Goal: Answer question/provide support

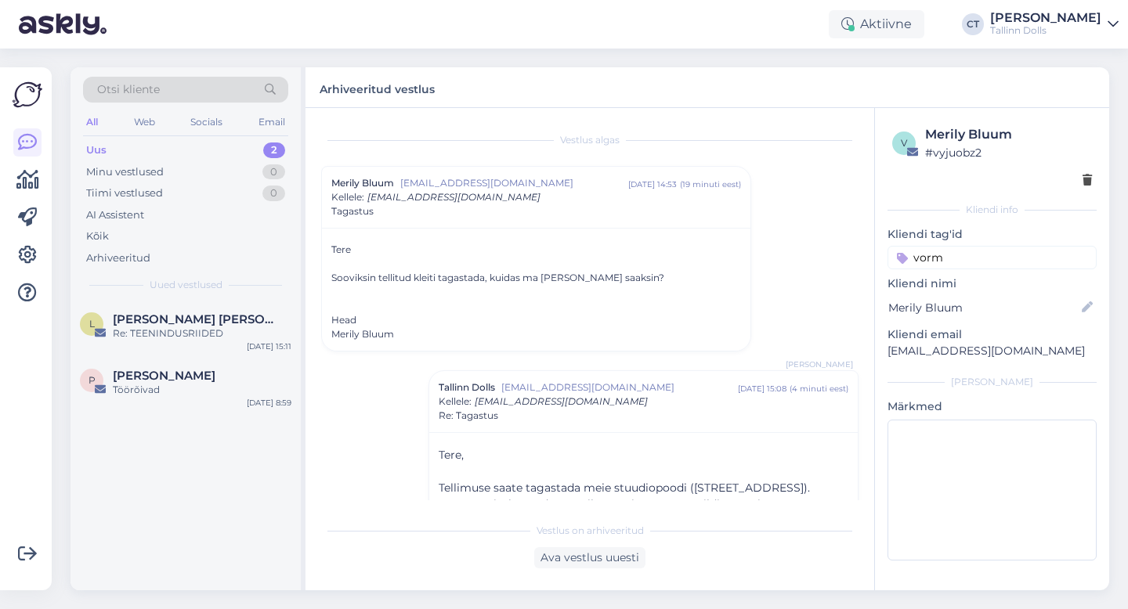
click at [367, 165] on div "Vestlus [PERSON_NAME] Bluum [EMAIL_ADDRESS][DOMAIN_NAME] [DATE] 14:53 ( 19 minu…" at bounding box center [597, 312] width 552 height 377
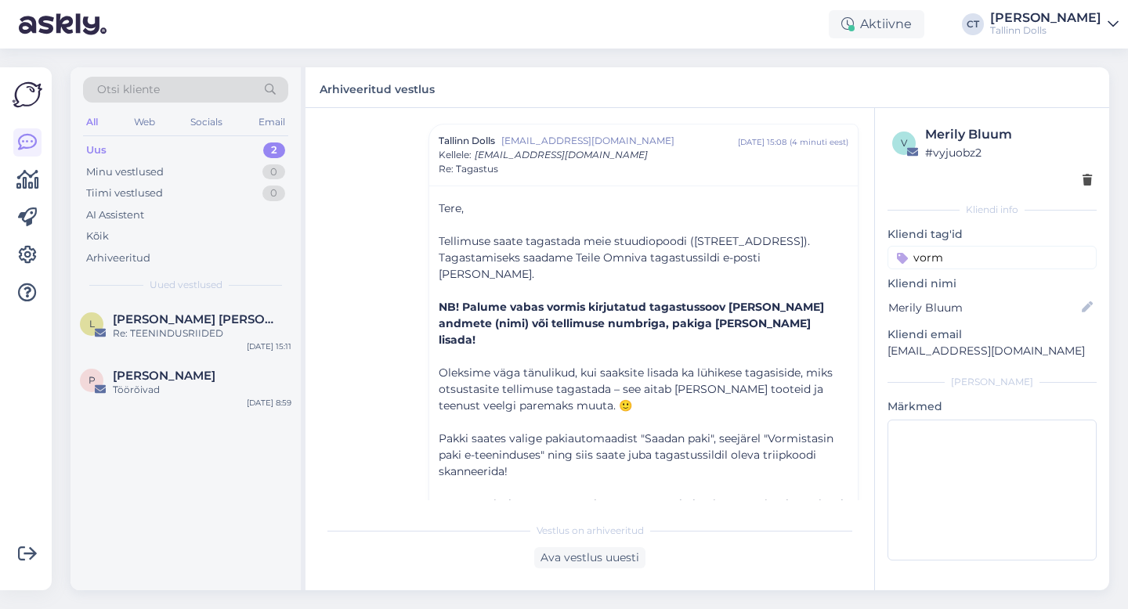
click at [226, 153] on div "Uus 2" at bounding box center [185, 150] width 205 height 22
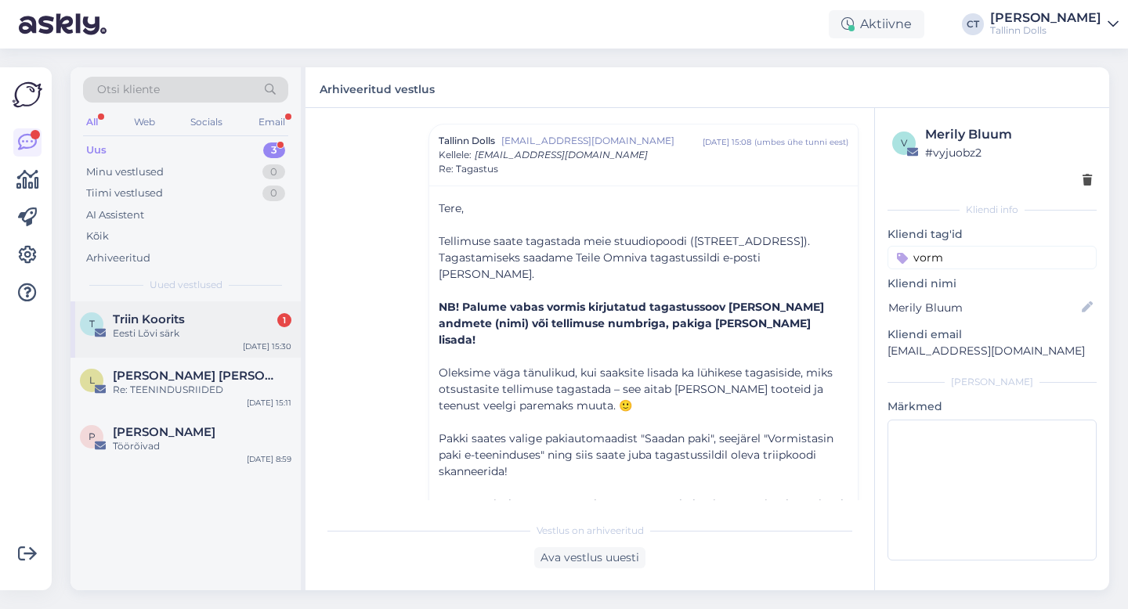
click at [196, 337] on div "Eesti Lõvi särk" at bounding box center [202, 334] width 179 height 14
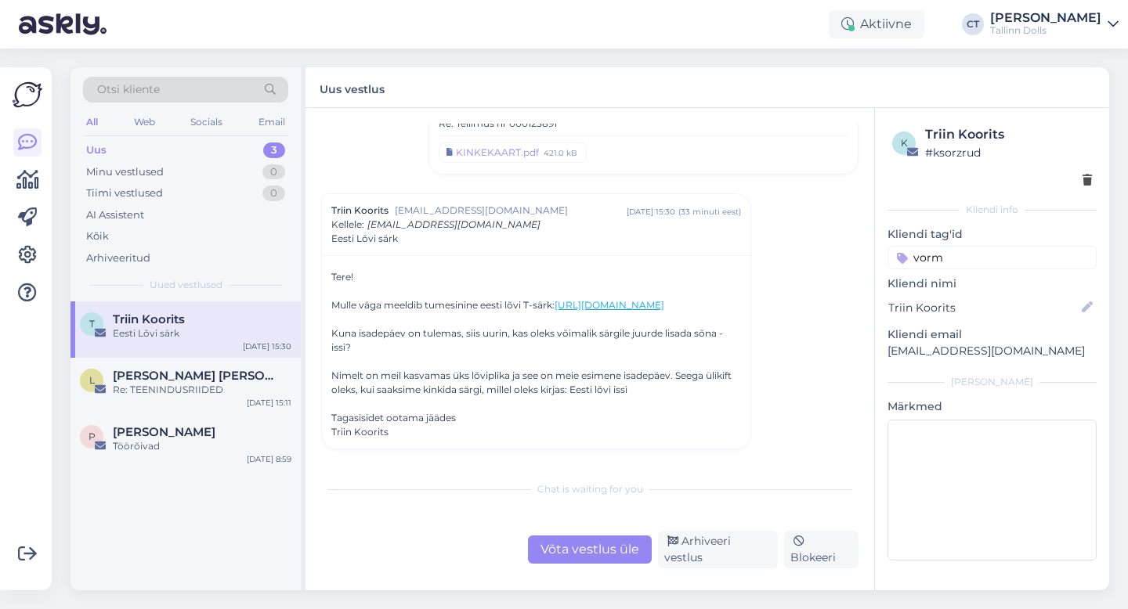
scroll to position [150, 0]
click at [572, 545] on div "Võta vestlus üle" at bounding box center [590, 550] width 124 height 28
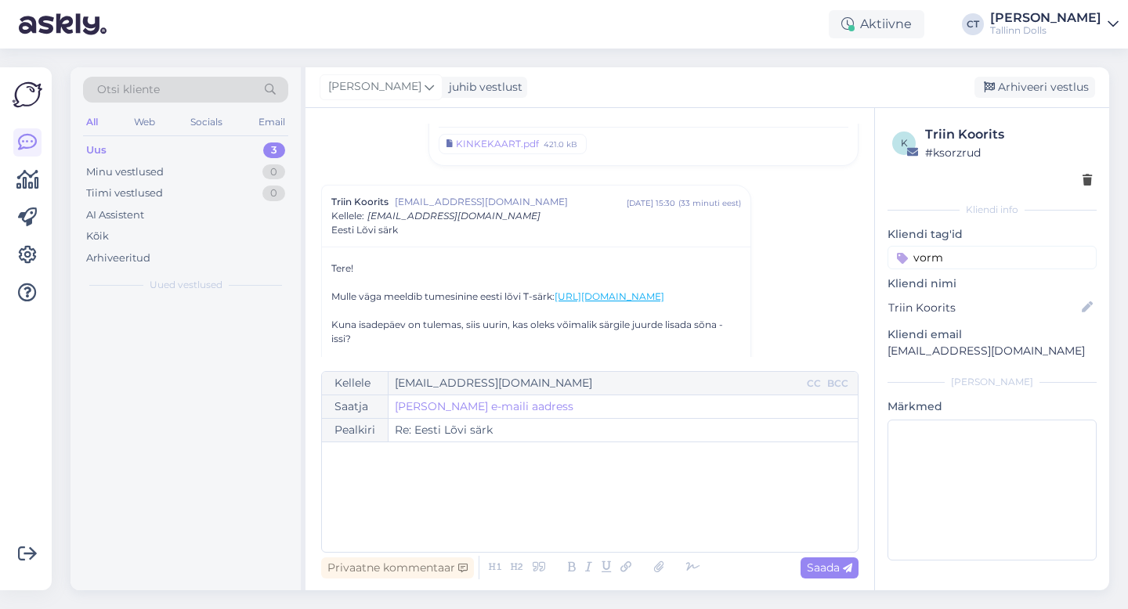
scroll to position [211, 0]
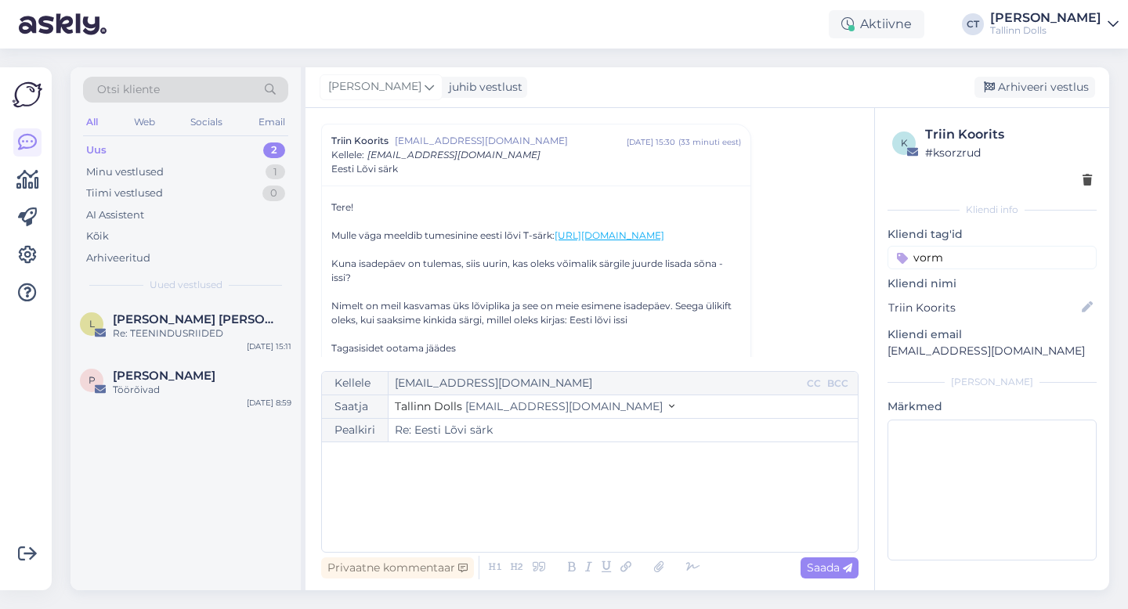
click at [576, 529] on div "﻿" at bounding box center [590, 497] width 520 height 94
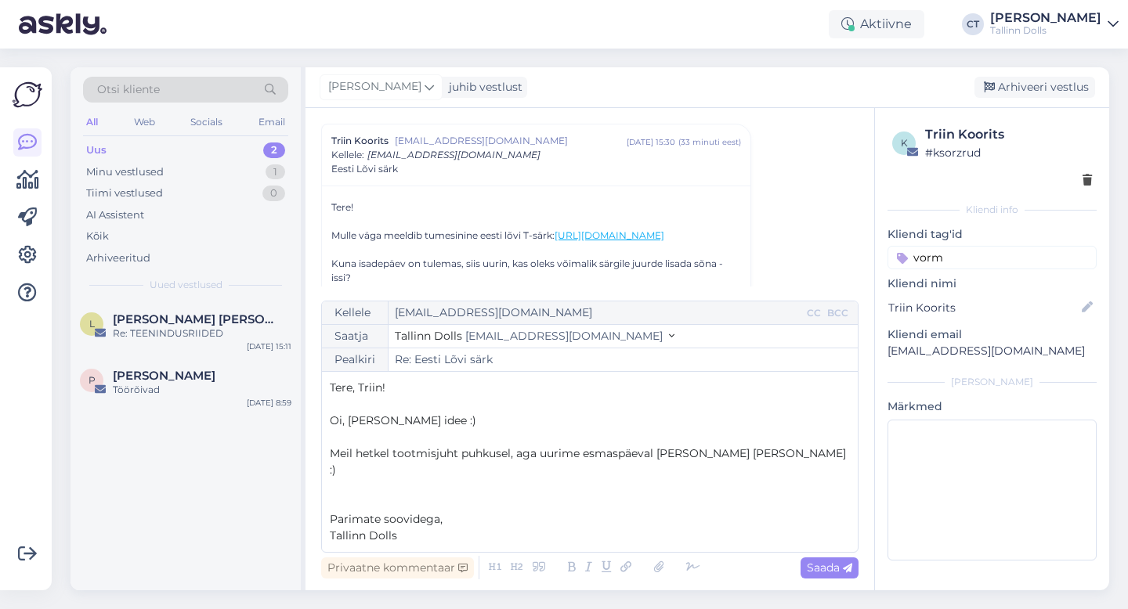
click at [400, 428] on span "Oi, [PERSON_NAME] idee :)" at bounding box center [403, 421] width 146 height 14
click at [486, 429] on p "Oi, kui vahva idee :)" at bounding box center [590, 421] width 520 height 16
click at [819, 567] on span "Saada" at bounding box center [829, 568] width 45 height 14
type input "Re: Re: Eesti Lõvi särk"
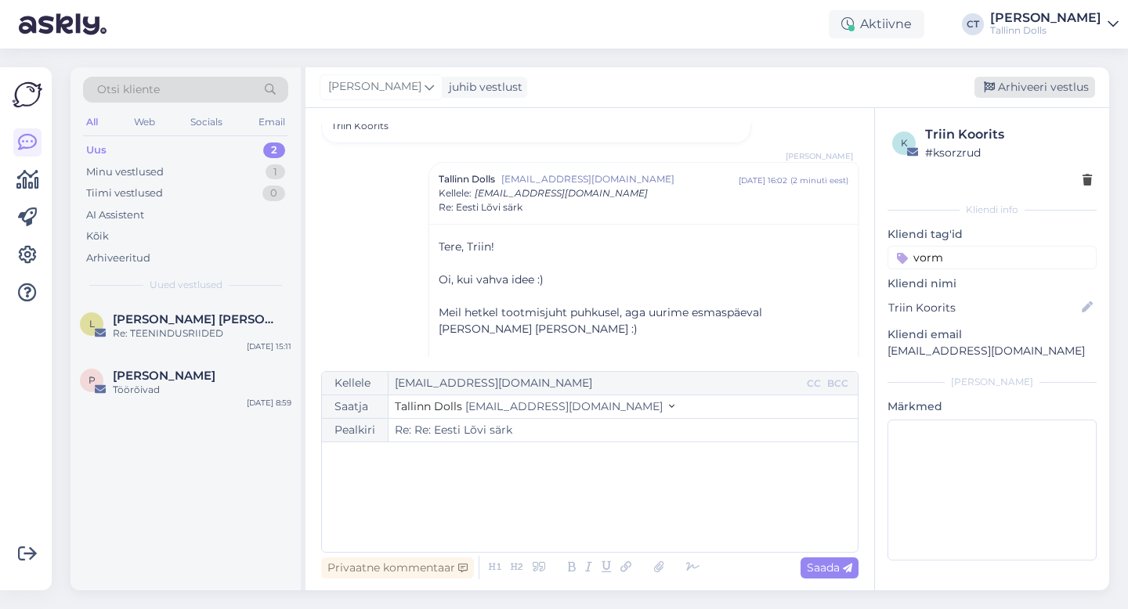
click at [1064, 88] on div "Arhiveeri vestlus" at bounding box center [1035, 87] width 121 height 21
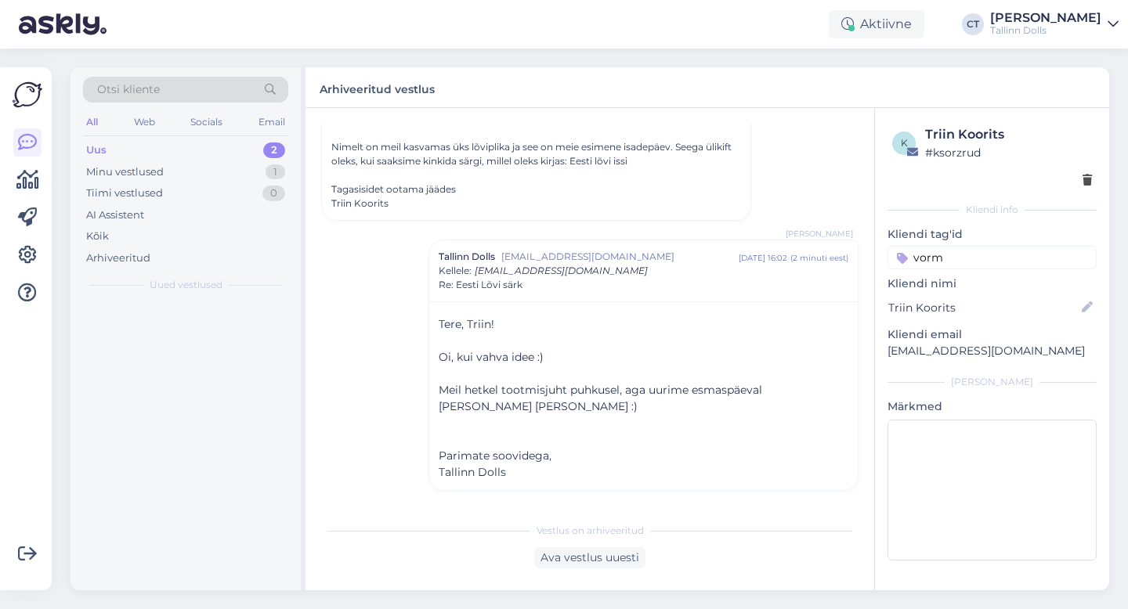
scroll to position [398, 0]
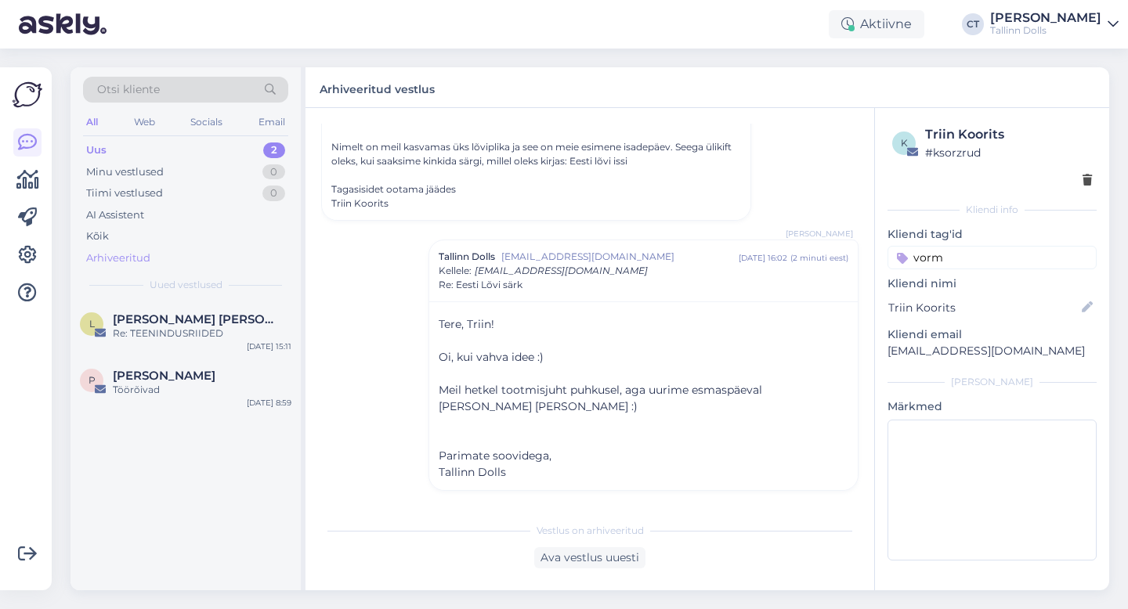
click at [138, 260] on div "Arhiveeritud" at bounding box center [118, 259] width 64 height 16
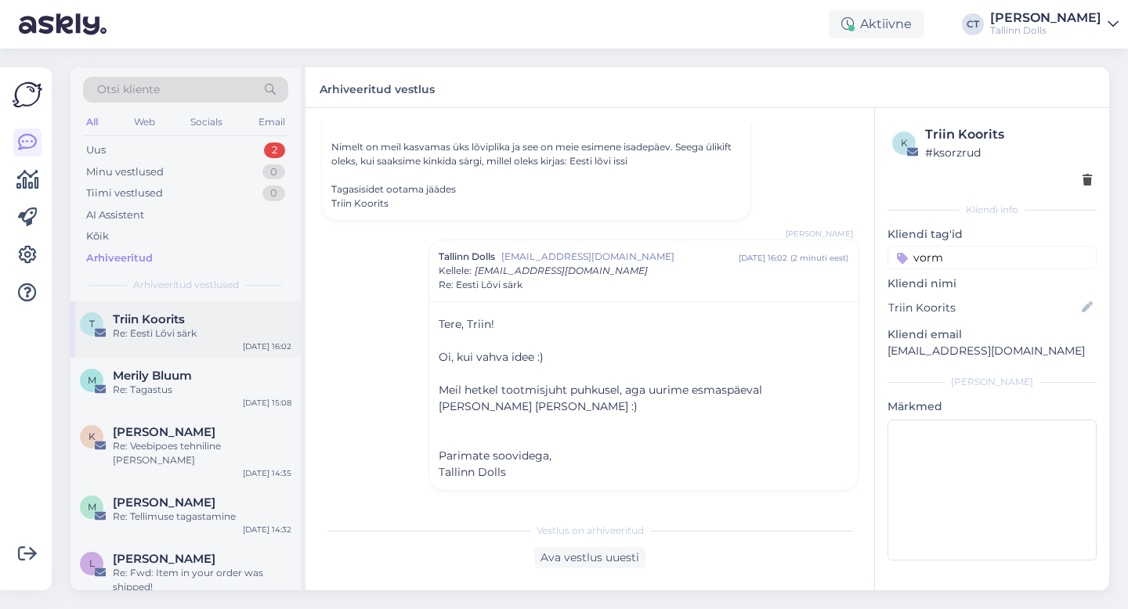
click at [170, 327] on div "Re: Eesti Lõvi särk" at bounding box center [202, 334] width 179 height 14
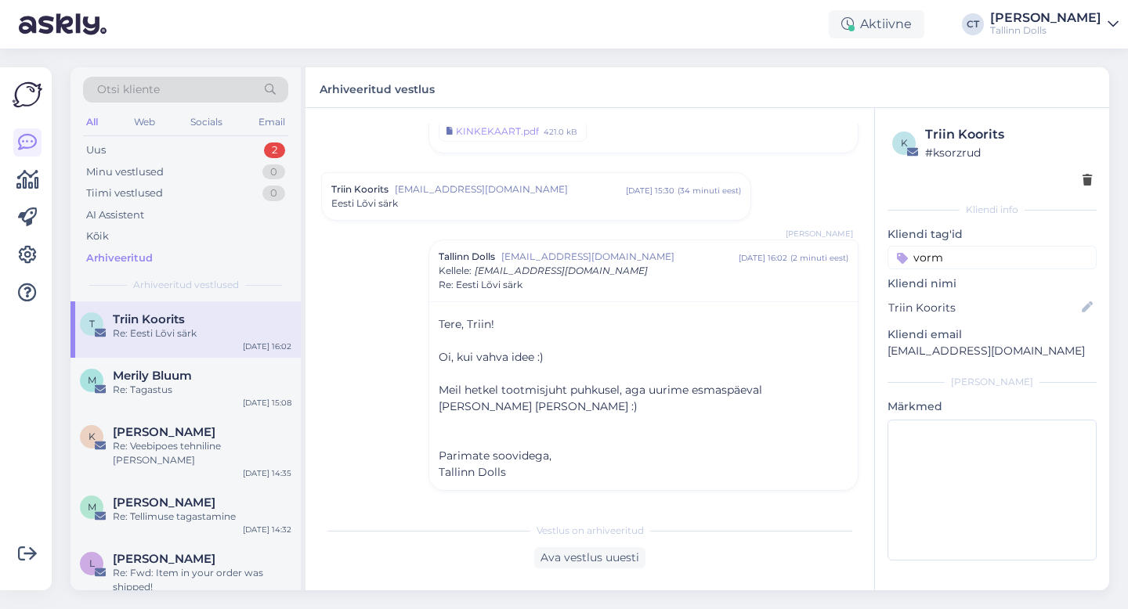
scroll to position [162, 0]
click at [1000, 255] on input "vorm" at bounding box center [992, 258] width 209 height 24
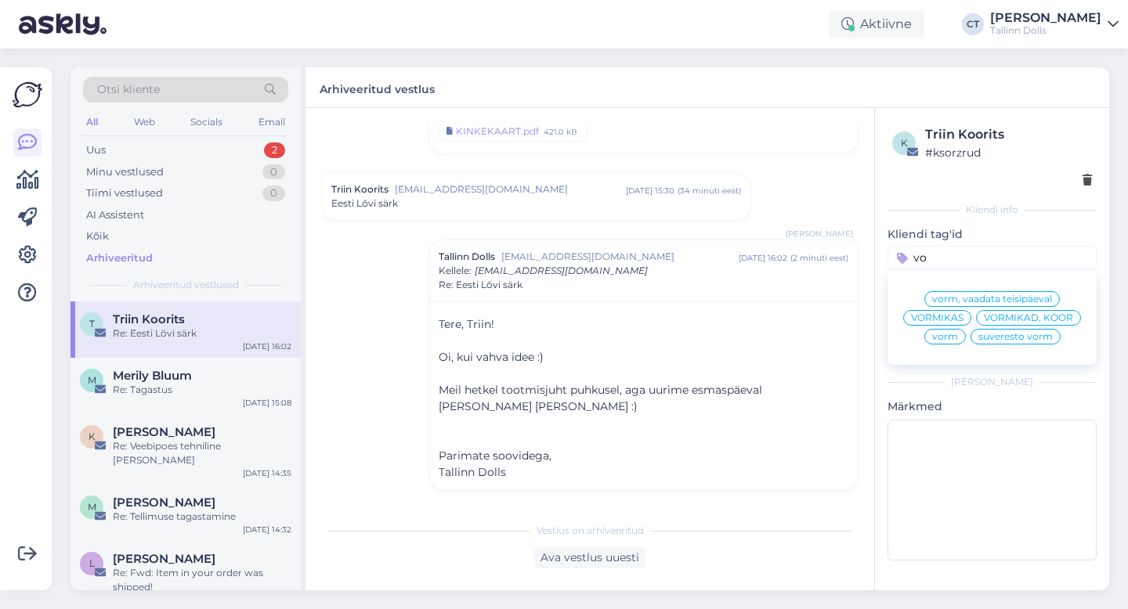
type input "v"
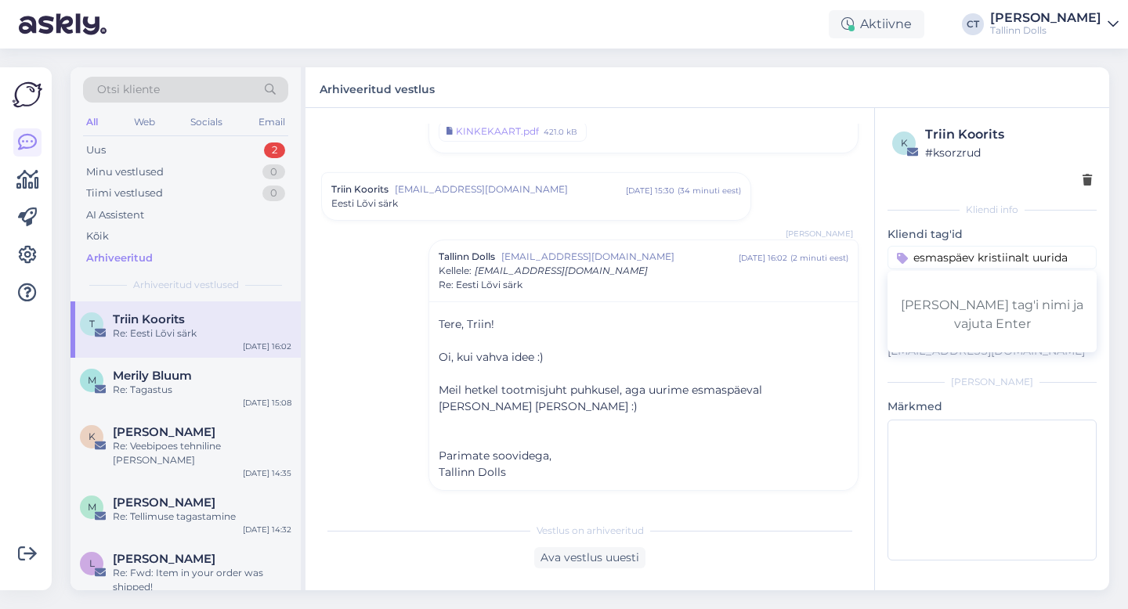
type input "esmaspäev kristiinalt uurida"
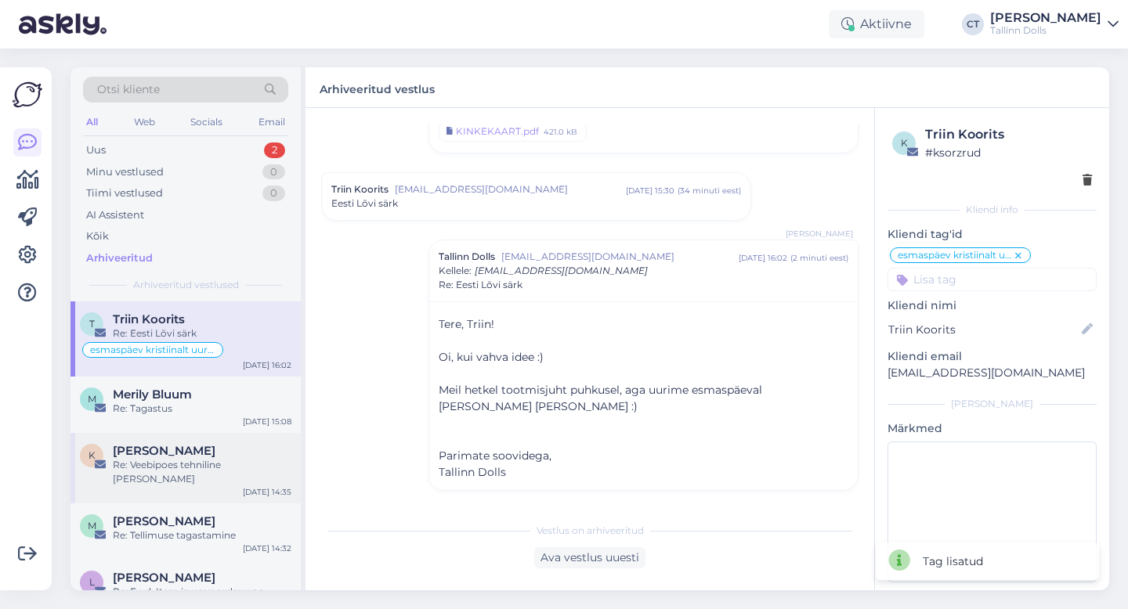
scroll to position [38, 0]
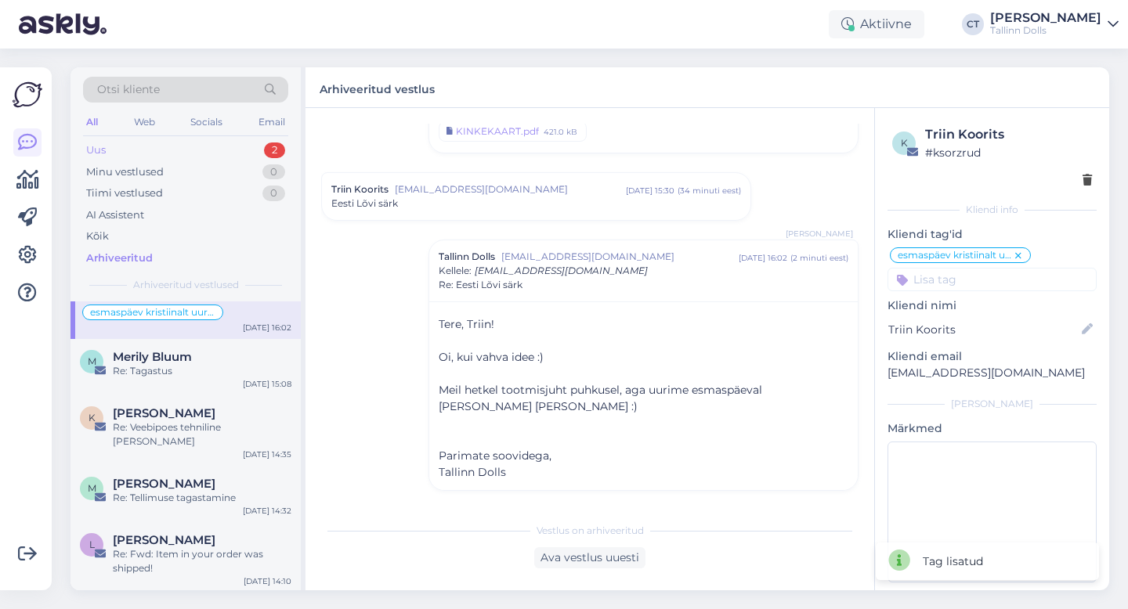
click at [118, 139] on div "Uus 2" at bounding box center [185, 150] width 205 height 22
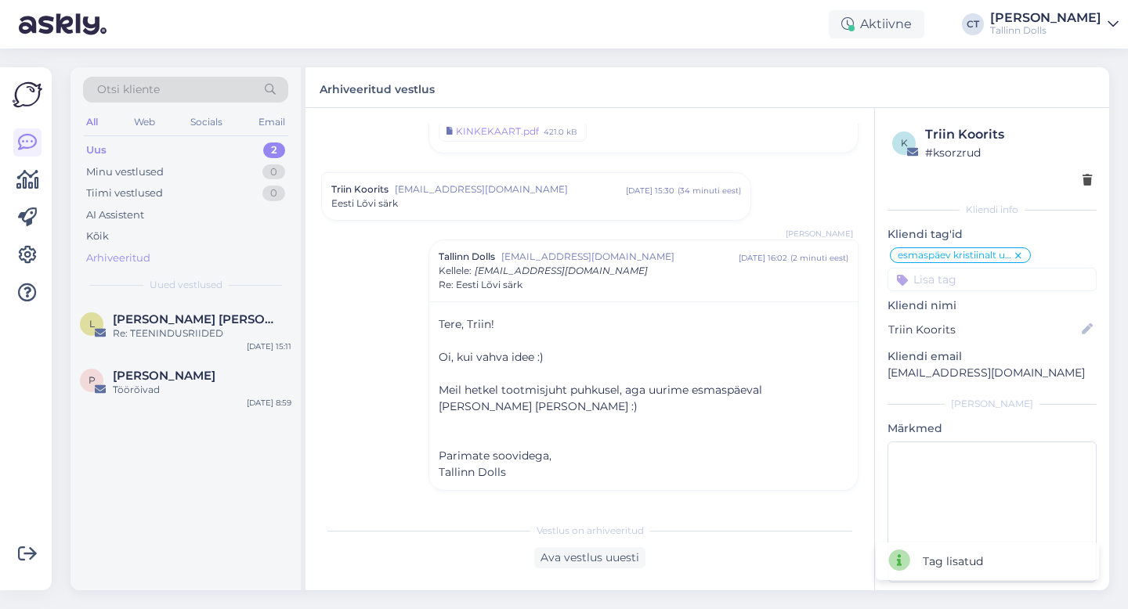
click at [138, 255] on div "Arhiveeritud" at bounding box center [118, 259] width 64 height 16
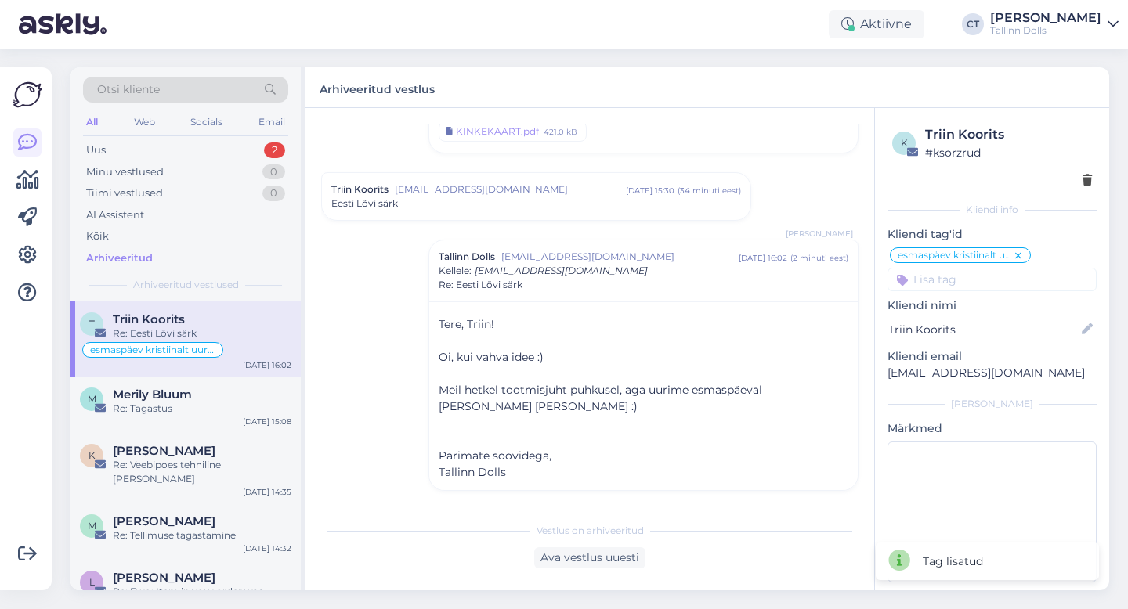
click at [173, 331] on div "Re: Eesti Lõvi särk" at bounding box center [202, 334] width 179 height 14
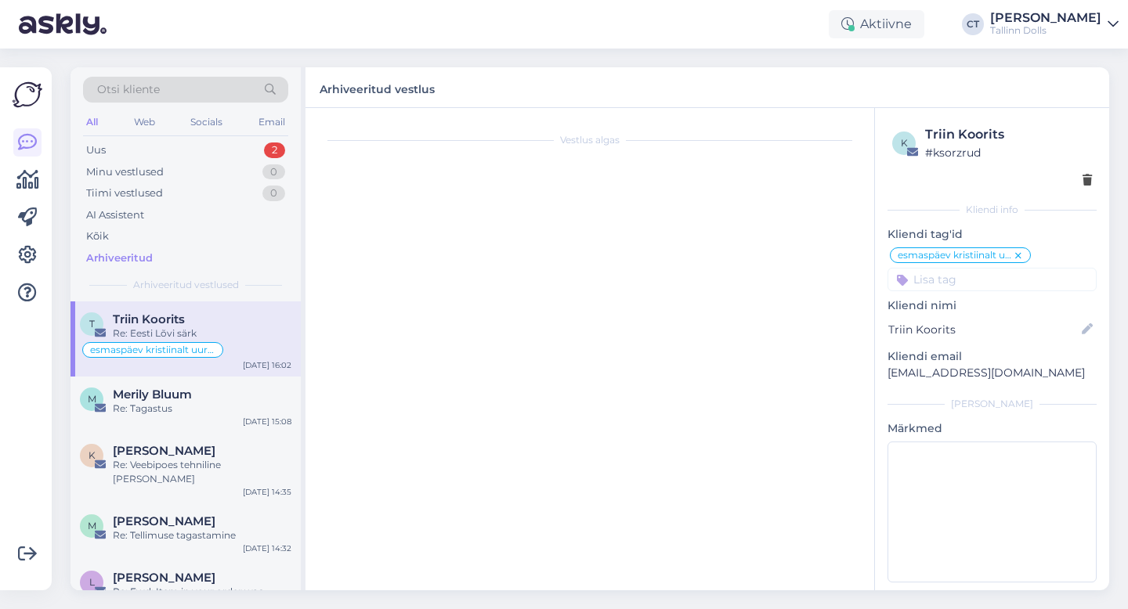
scroll to position [162, 0]
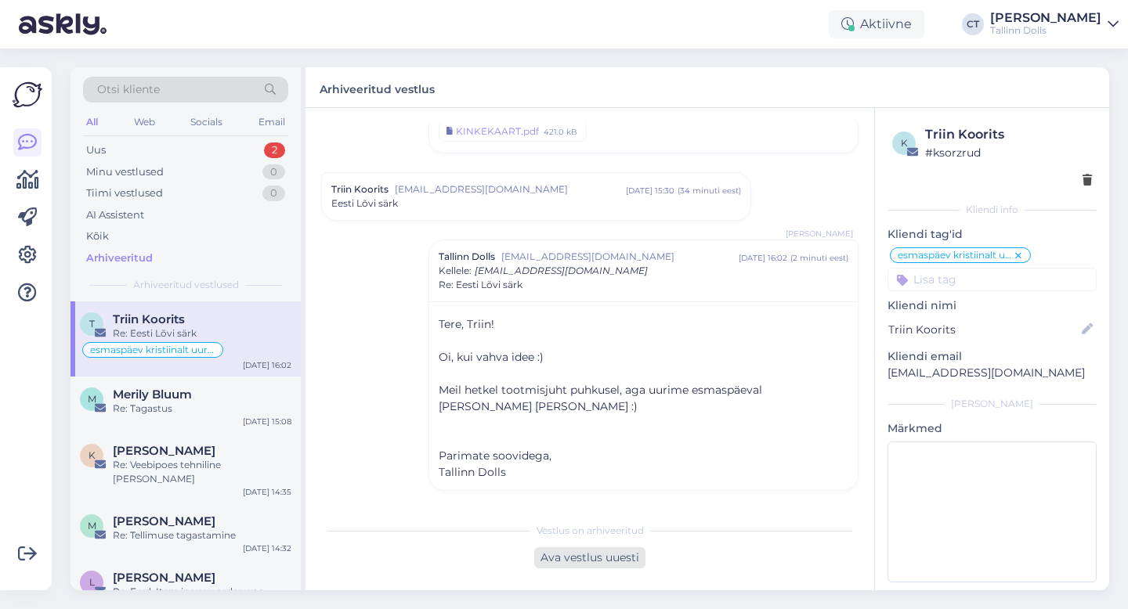
click at [577, 553] on div "Ava vestlus uuesti" at bounding box center [589, 558] width 111 height 21
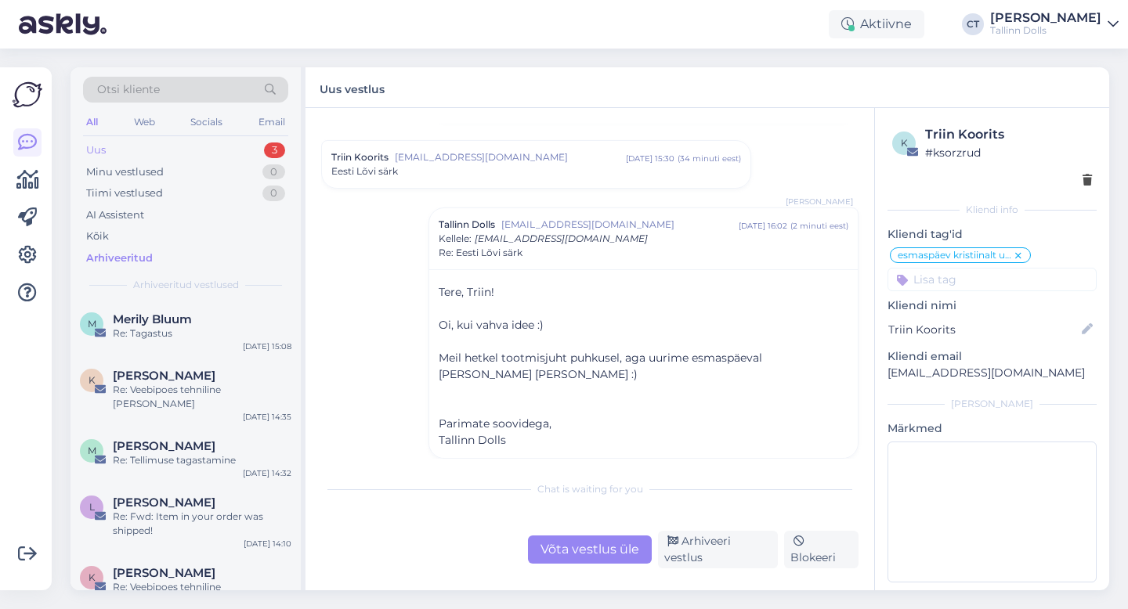
click at [121, 149] on div "Uus 3" at bounding box center [185, 150] width 205 height 22
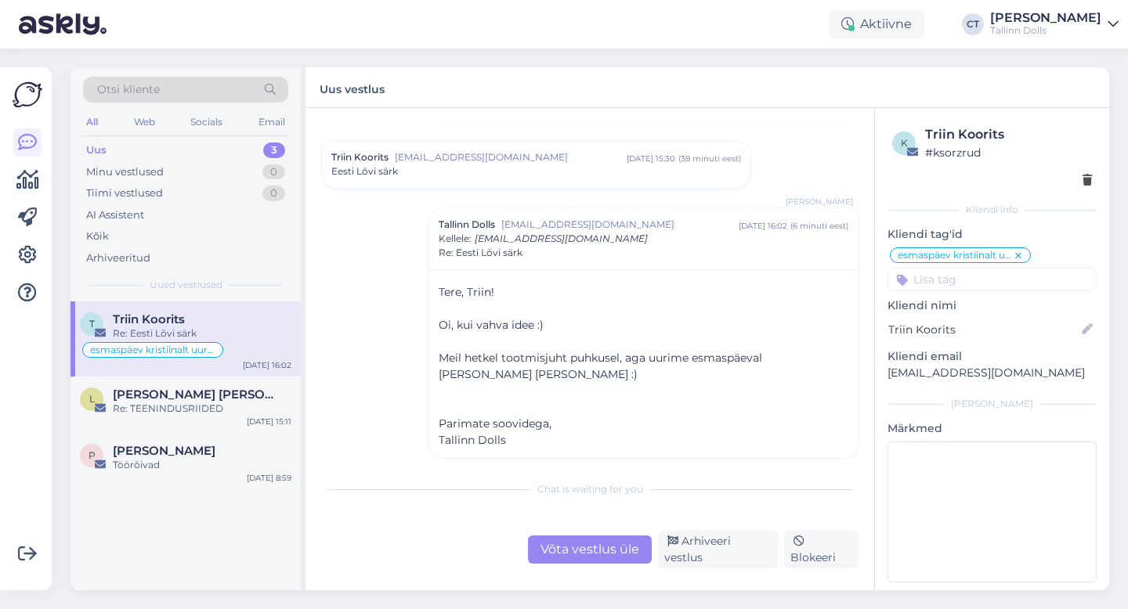
click at [188, 143] on div "Uus 3" at bounding box center [185, 150] width 205 height 22
click at [194, 406] on div "Re: TEENINDUSRIIDED" at bounding box center [202, 409] width 179 height 14
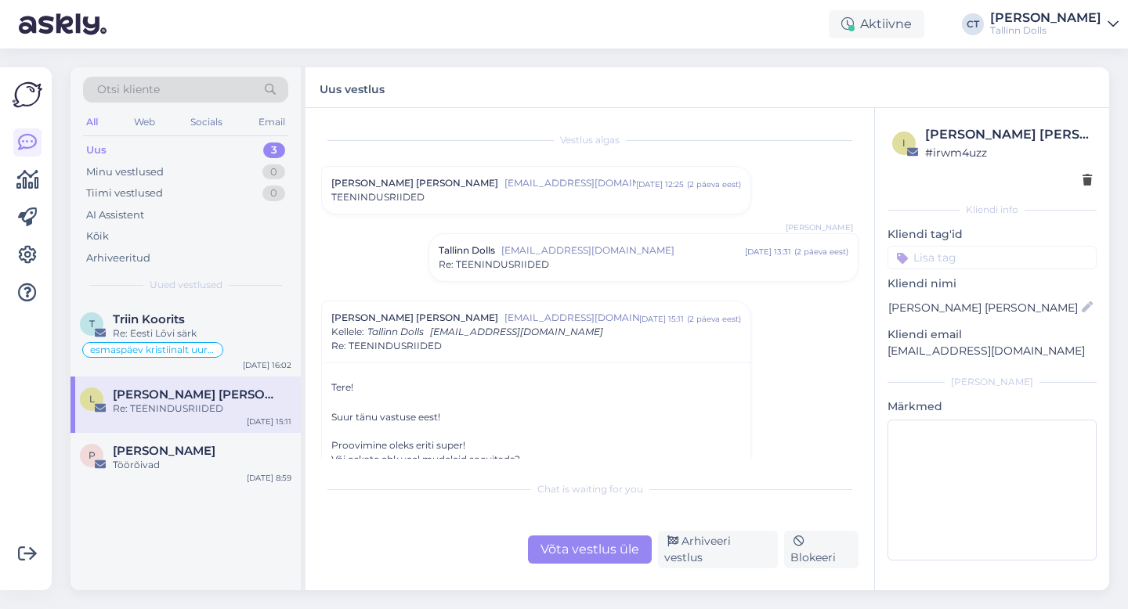
click at [935, 259] on input at bounding box center [992, 258] width 209 height 24
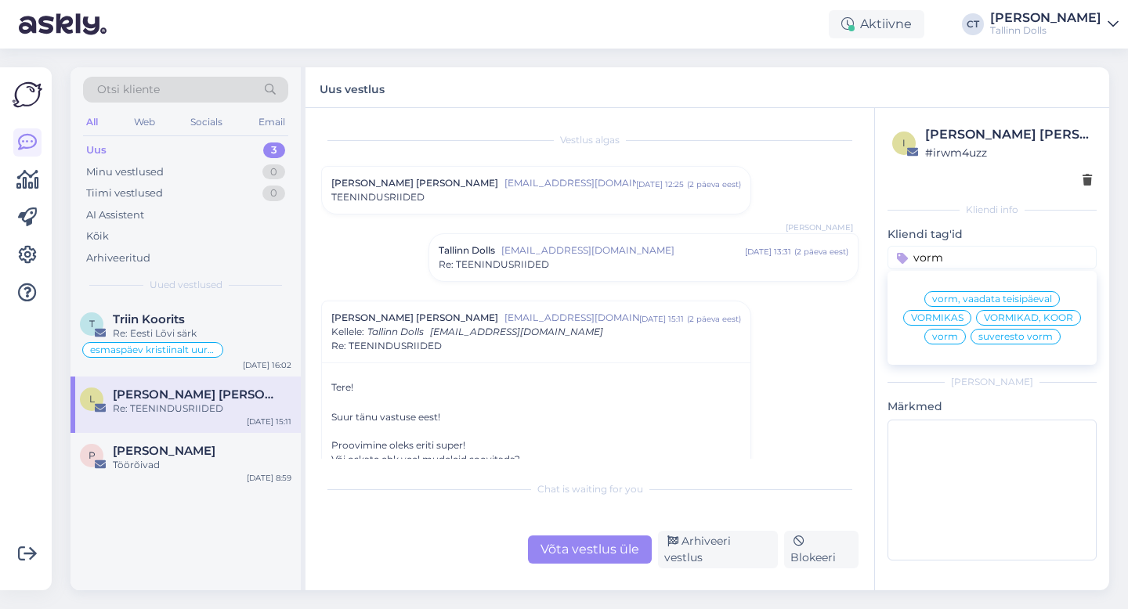
type input "vorm"
click at [946, 319] on span "VORMIKAS" at bounding box center [937, 317] width 52 height 9
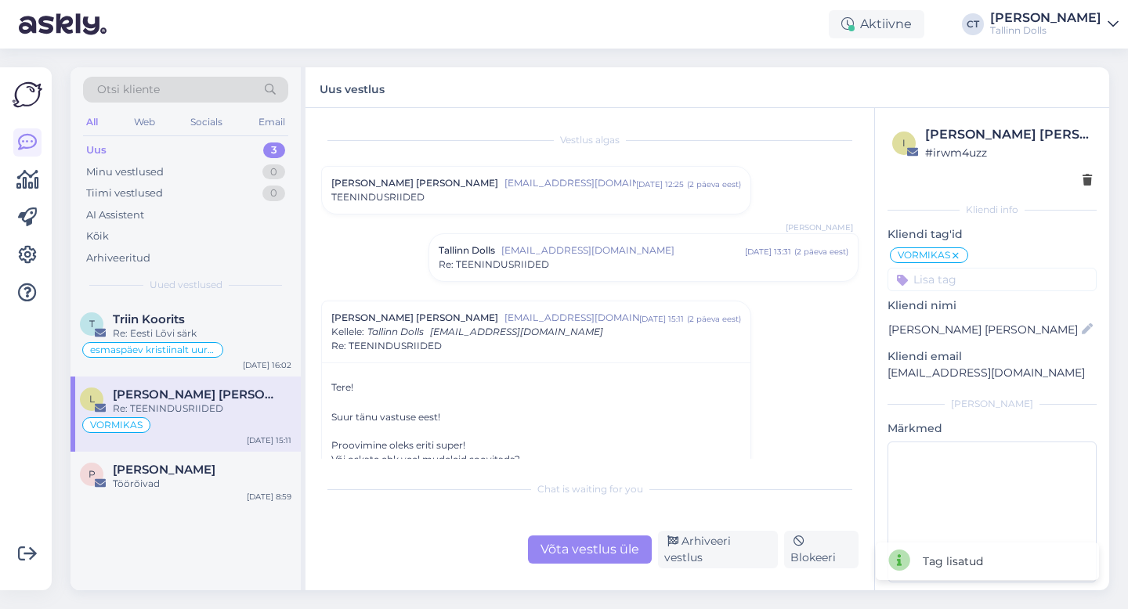
scroll to position [177, 0]
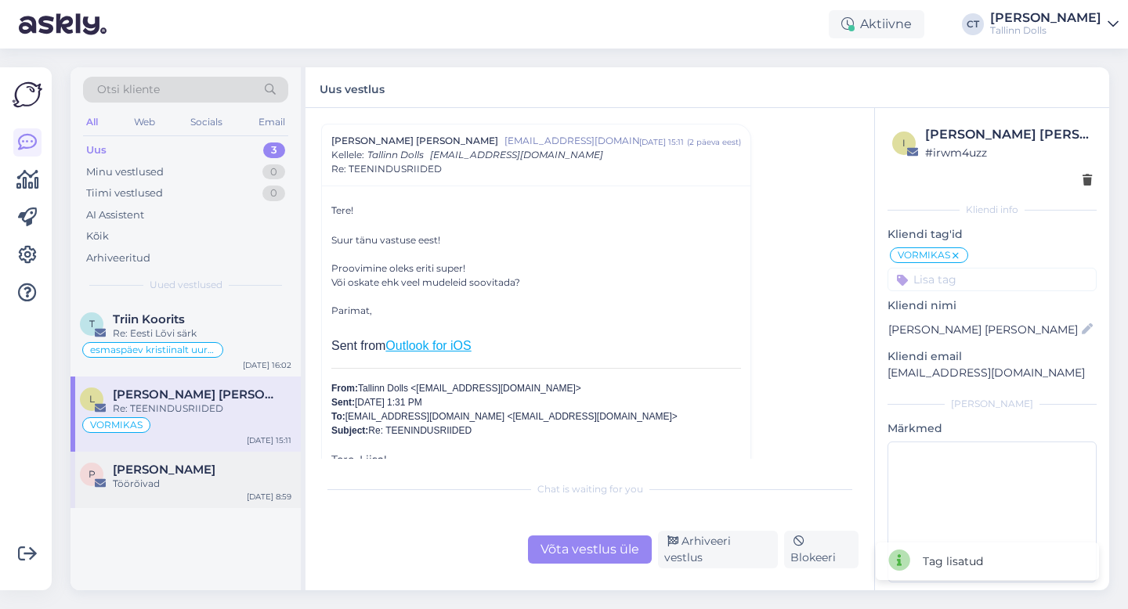
click at [193, 466] on div "[PERSON_NAME]" at bounding box center [202, 470] width 179 height 14
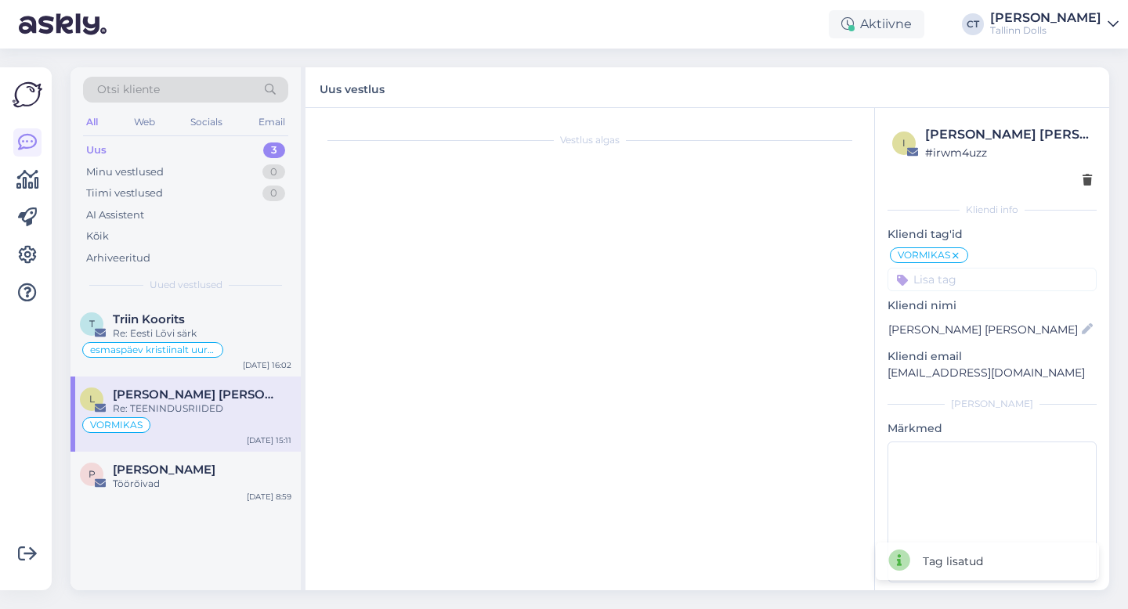
scroll to position [0, 0]
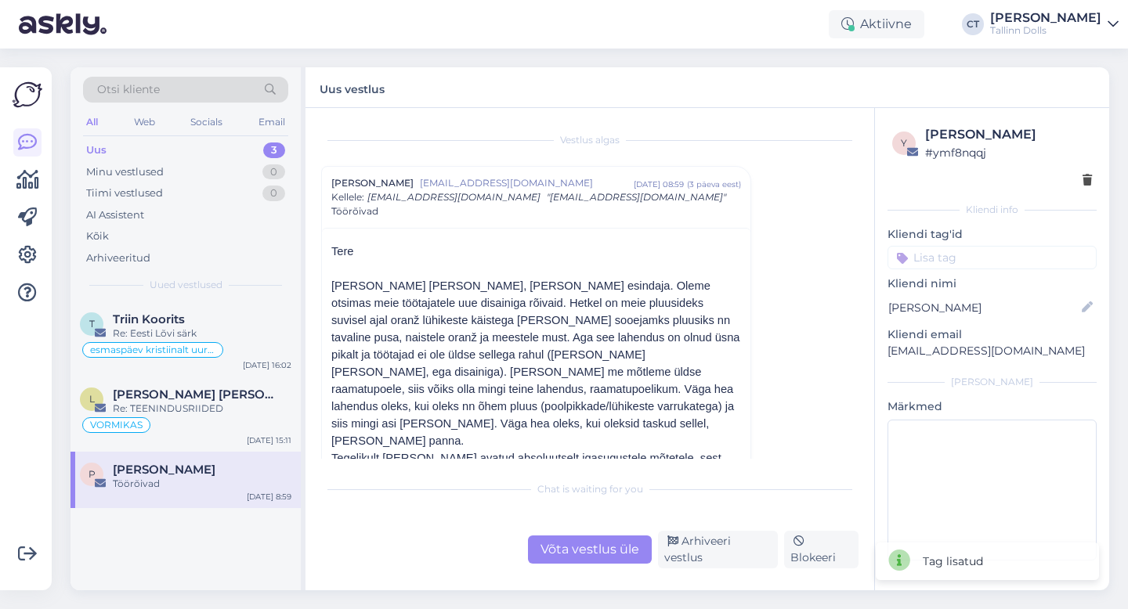
click at [971, 255] on input at bounding box center [992, 258] width 209 height 24
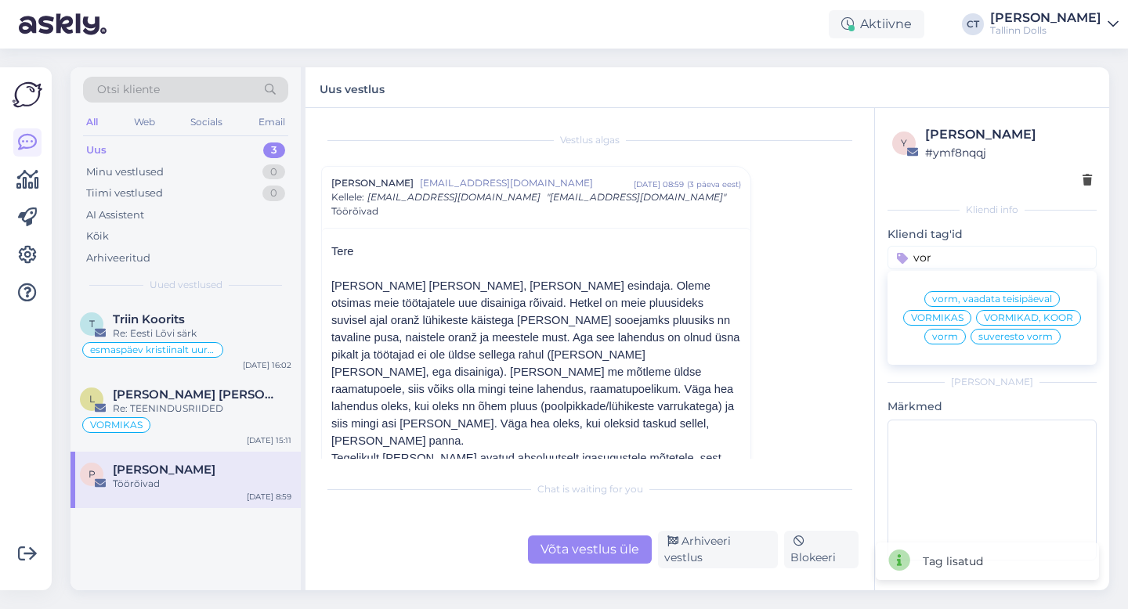
type input "vor"
click at [946, 314] on span "VORMIKAS" at bounding box center [937, 317] width 52 height 9
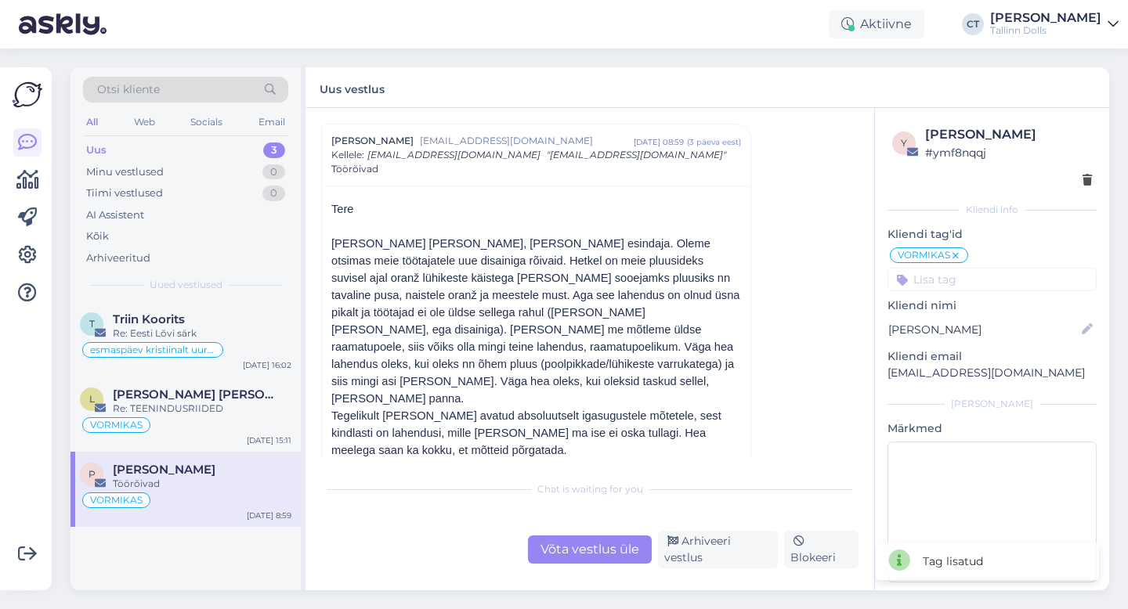
click at [159, 140] on div "Uus 3" at bounding box center [185, 150] width 205 height 22
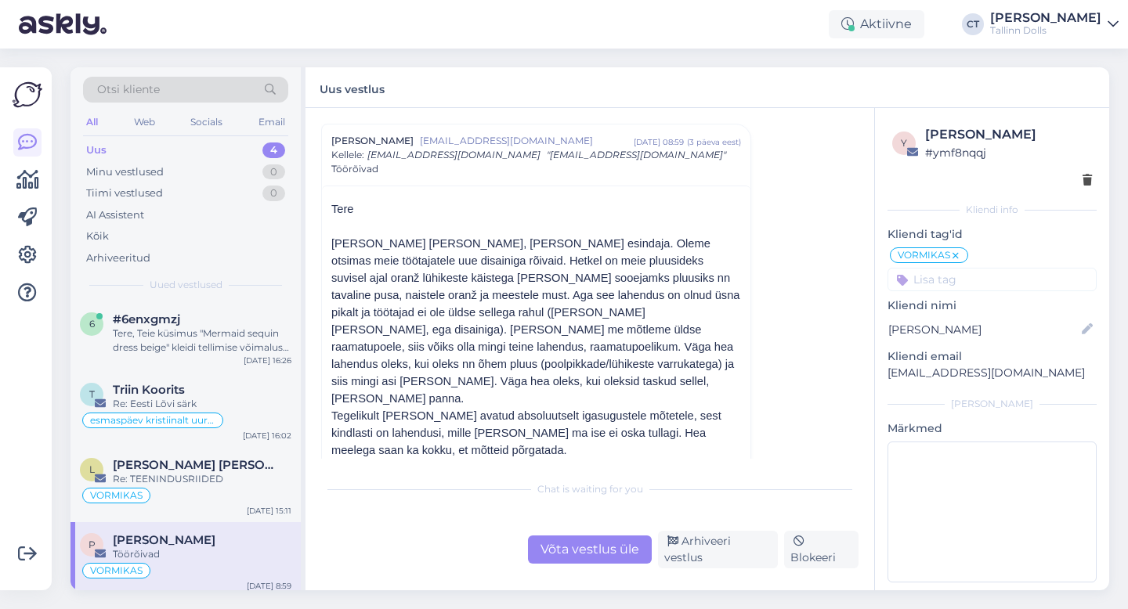
click at [132, 150] on div "Uus 4" at bounding box center [185, 150] width 205 height 22
click at [175, 331] on div "Tere, Teie küsimus "Mermaid sequin dress beige" kleidi tellimise võimaluse koht…" at bounding box center [202, 341] width 179 height 28
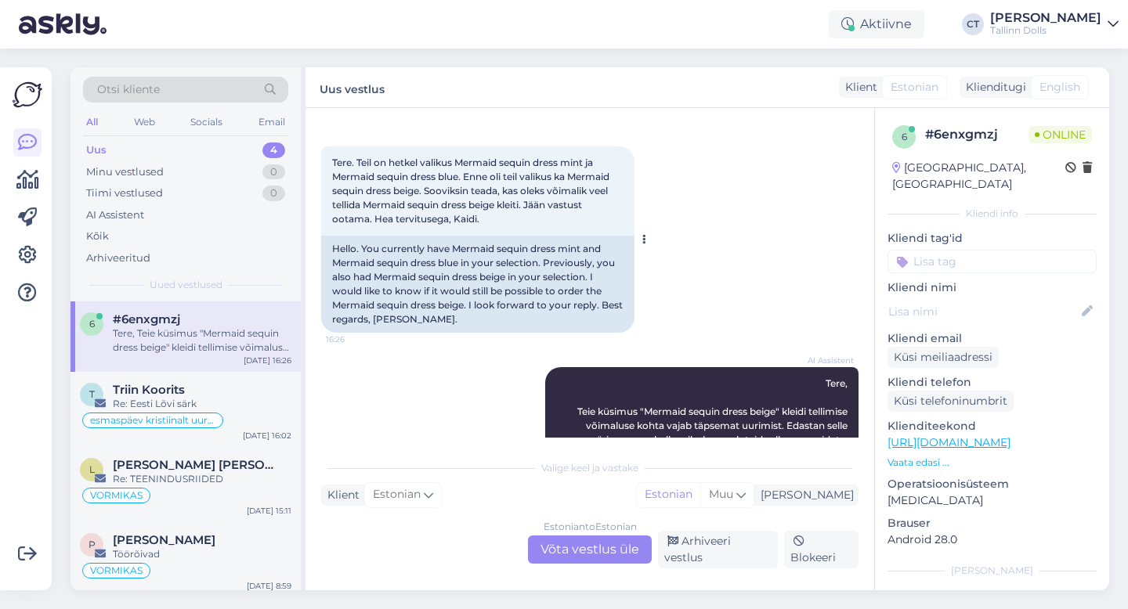
scroll to position [61, 0]
click at [570, 552] on div "Estonian to Estonian Võta vestlus üle" at bounding box center [590, 550] width 124 height 28
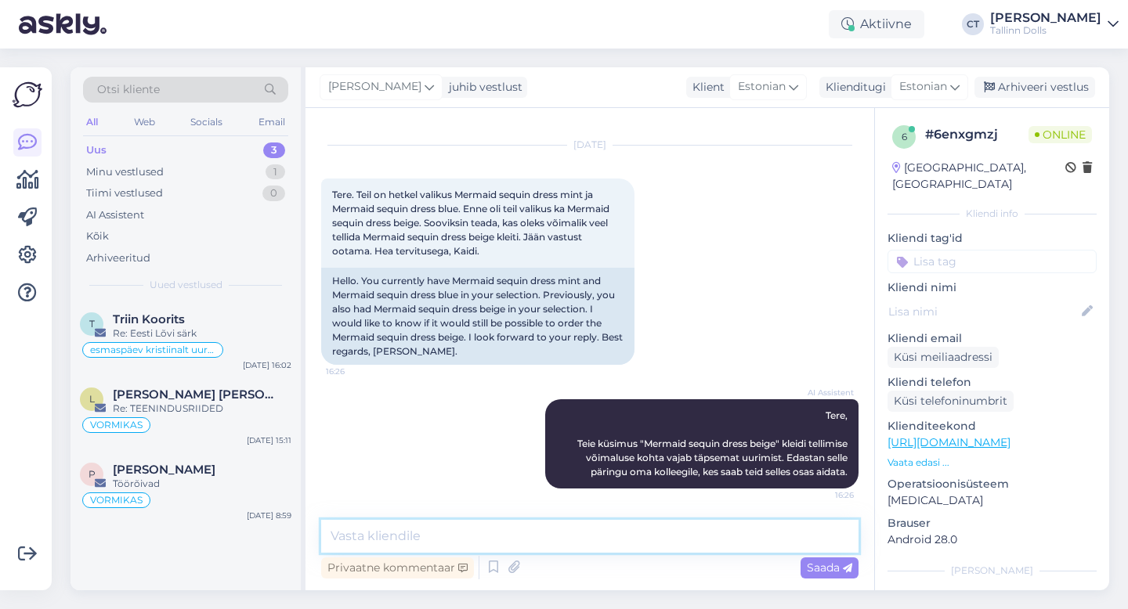
click at [570, 536] on textarea at bounding box center [589, 536] width 537 height 33
type textarea "Tere, Kaidi!"
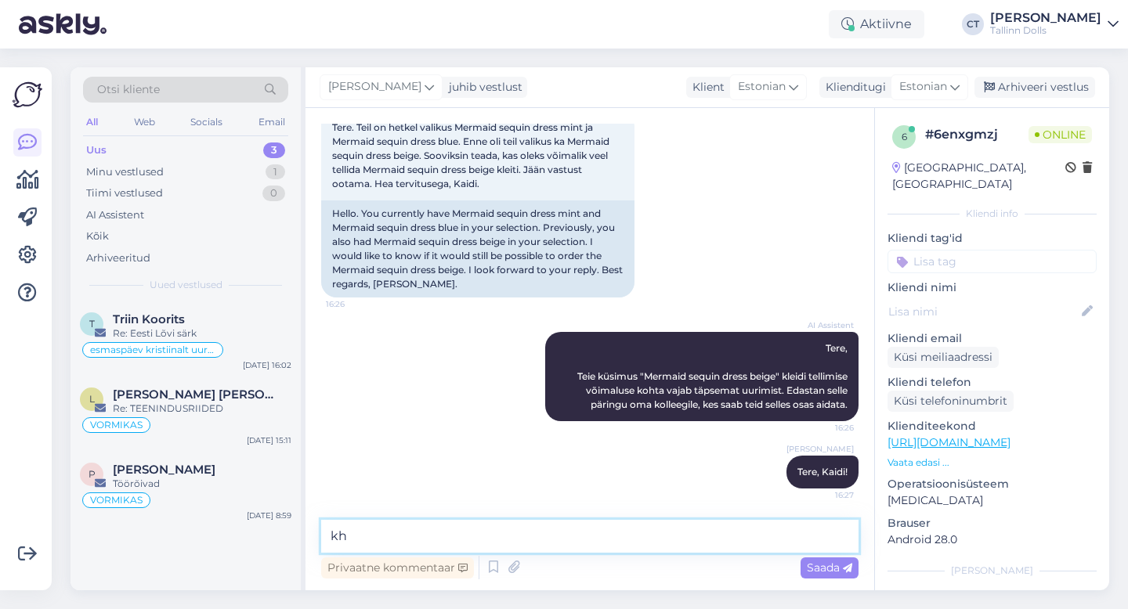
type textarea "k"
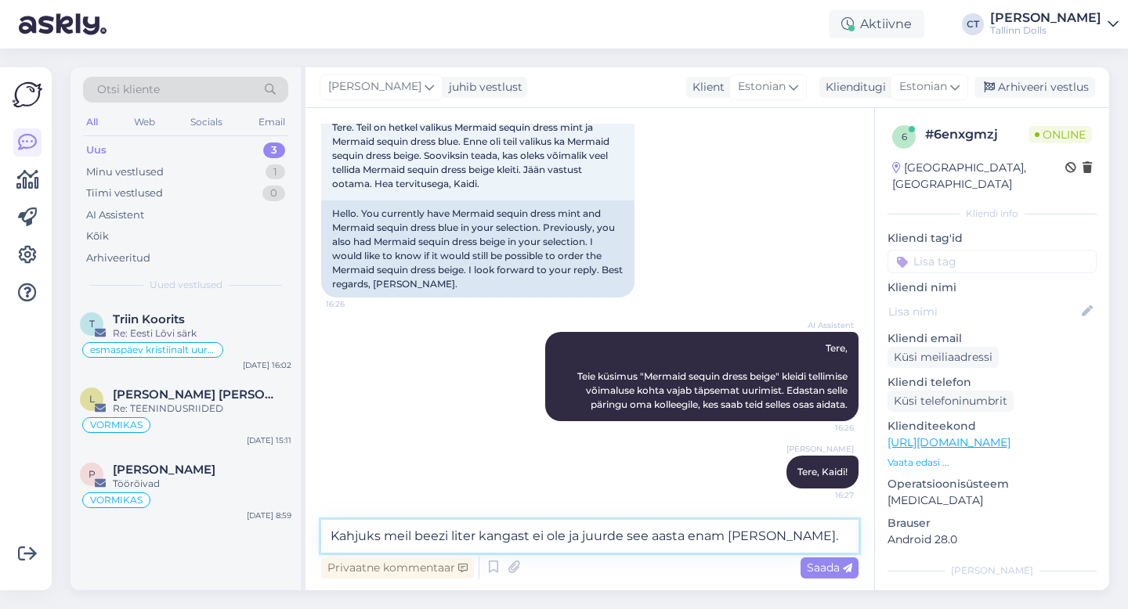
type textarea "Kahjuks meil beezi liter kangast ei ole ja juurde see aasta enam [PERSON_NAME]."
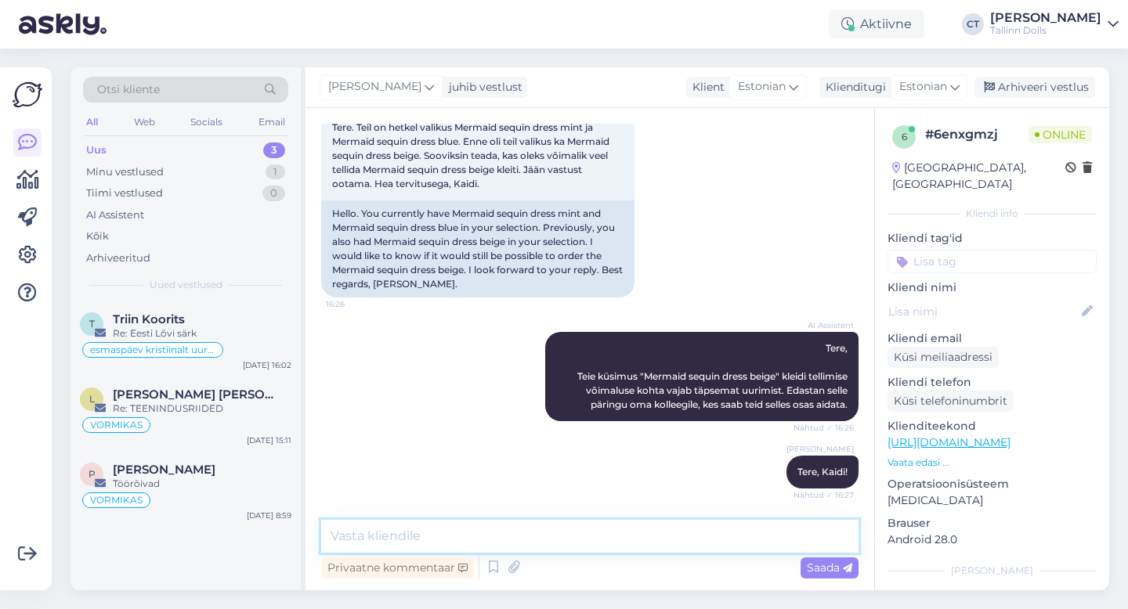
scroll to position [177, 0]
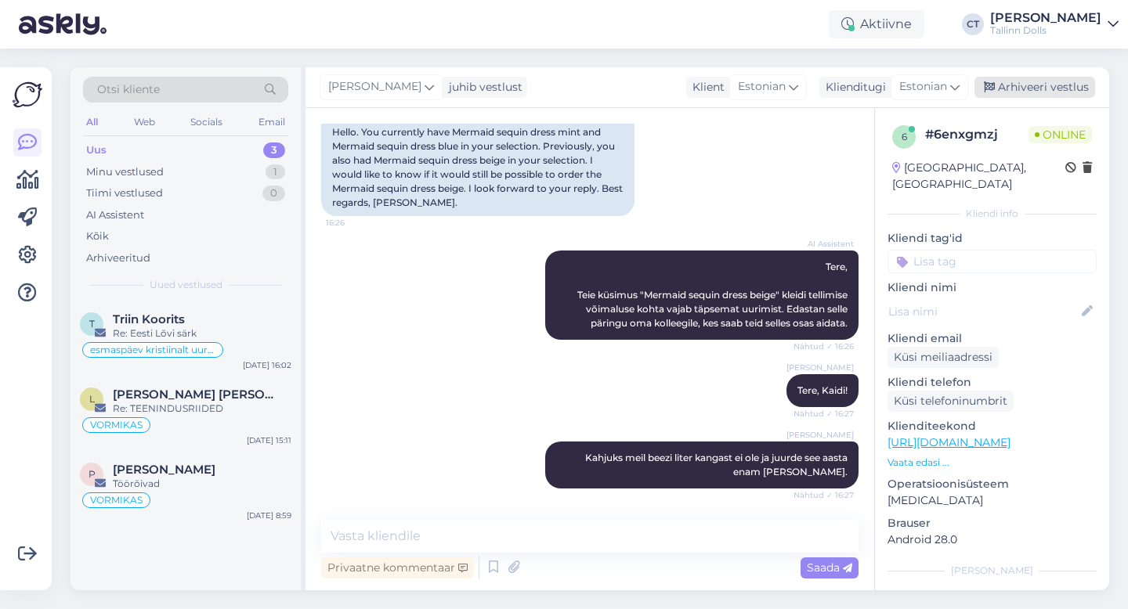
click at [1033, 88] on div "Arhiveeri vestlus" at bounding box center [1035, 87] width 121 height 21
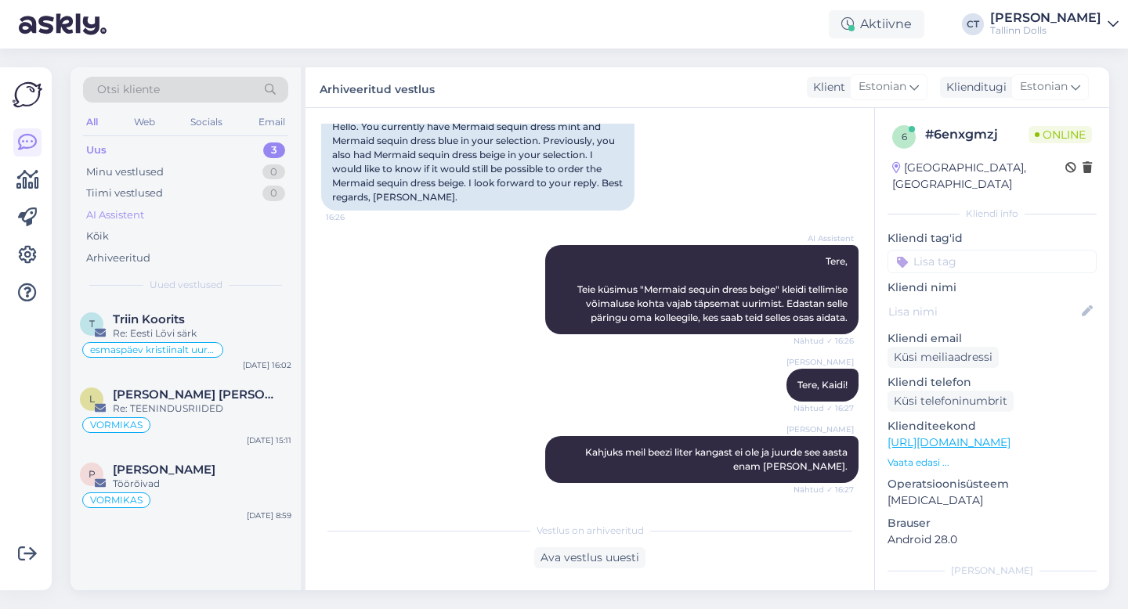
scroll to position [183, 0]
click at [446, 358] on div "[PERSON_NAME], Kaidi! Nähtud ✓ 16:27" at bounding box center [589, 385] width 537 height 67
click at [218, 325] on div "Triin Koorits" at bounding box center [202, 320] width 179 height 14
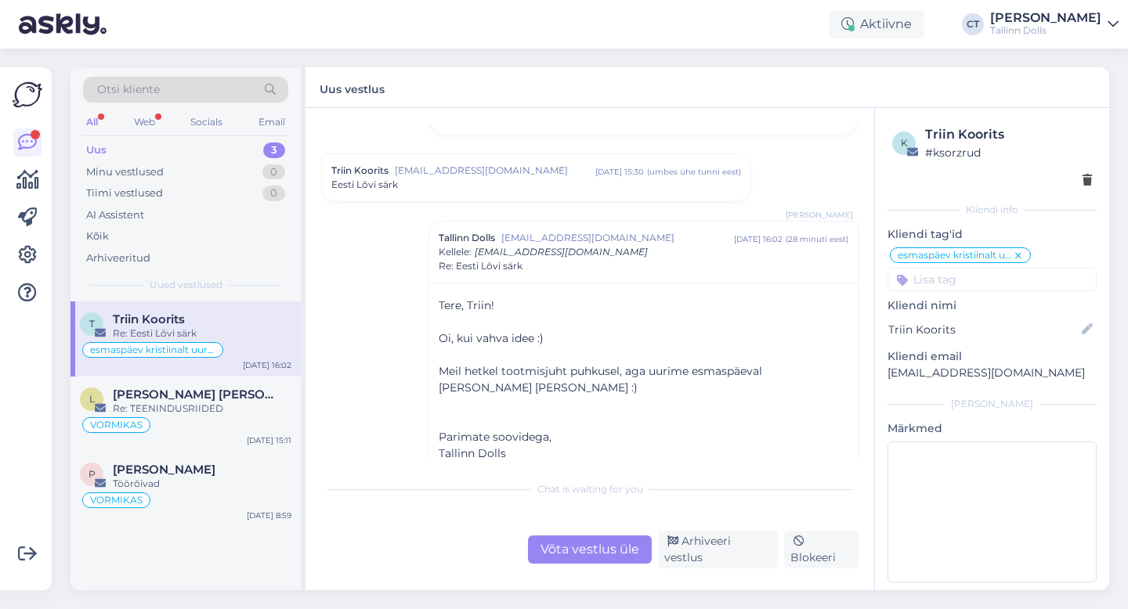
scroll to position [194, 0]
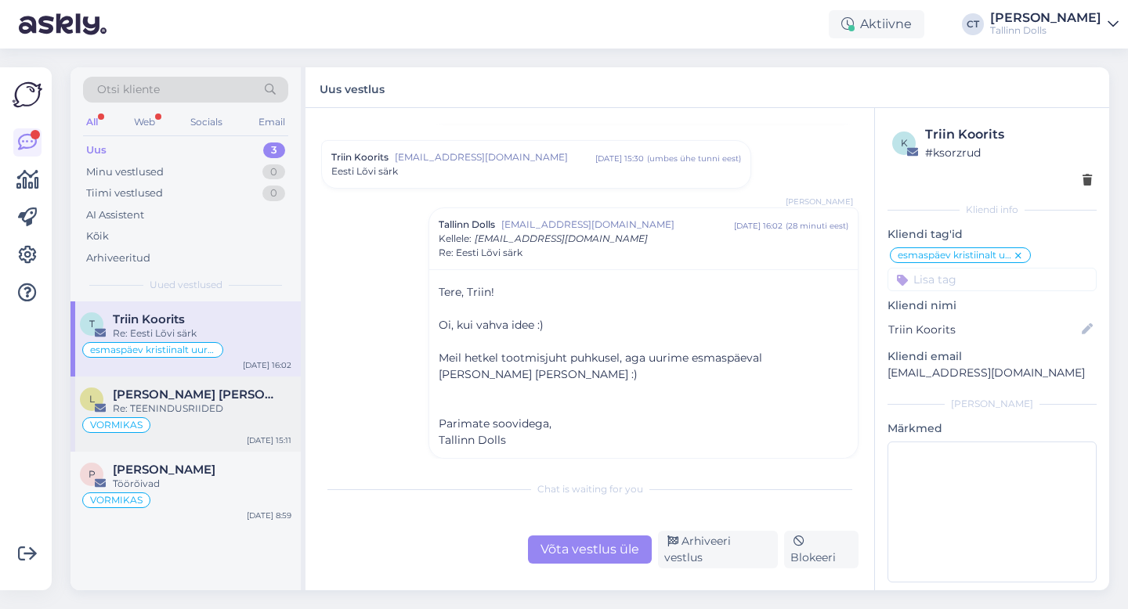
click at [236, 395] on div "[PERSON_NAME] [PERSON_NAME]" at bounding box center [202, 395] width 179 height 14
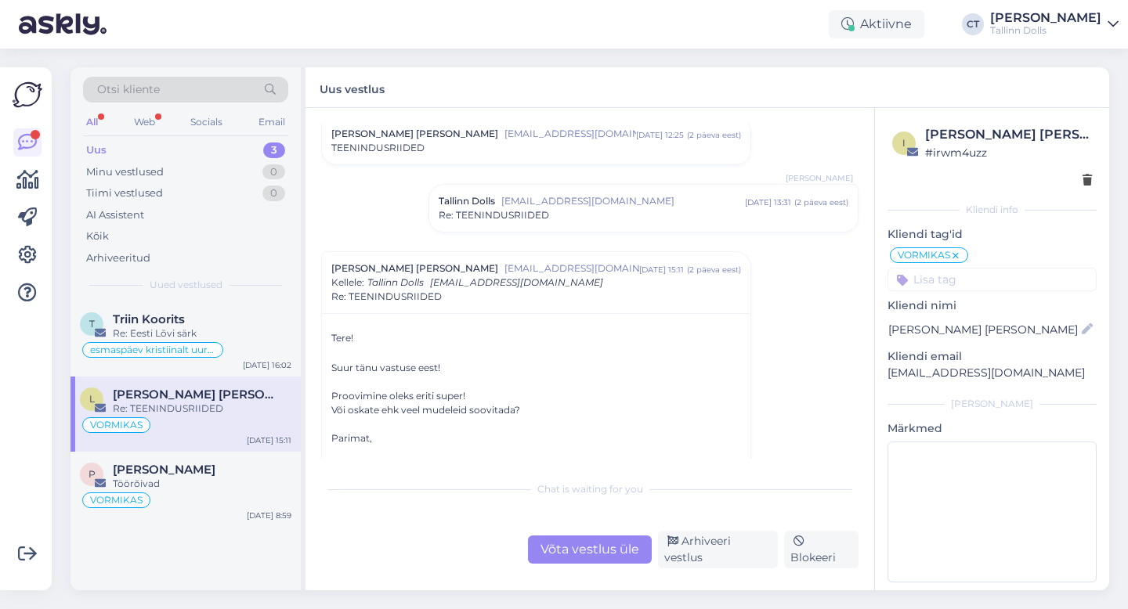
scroll to position [71, 0]
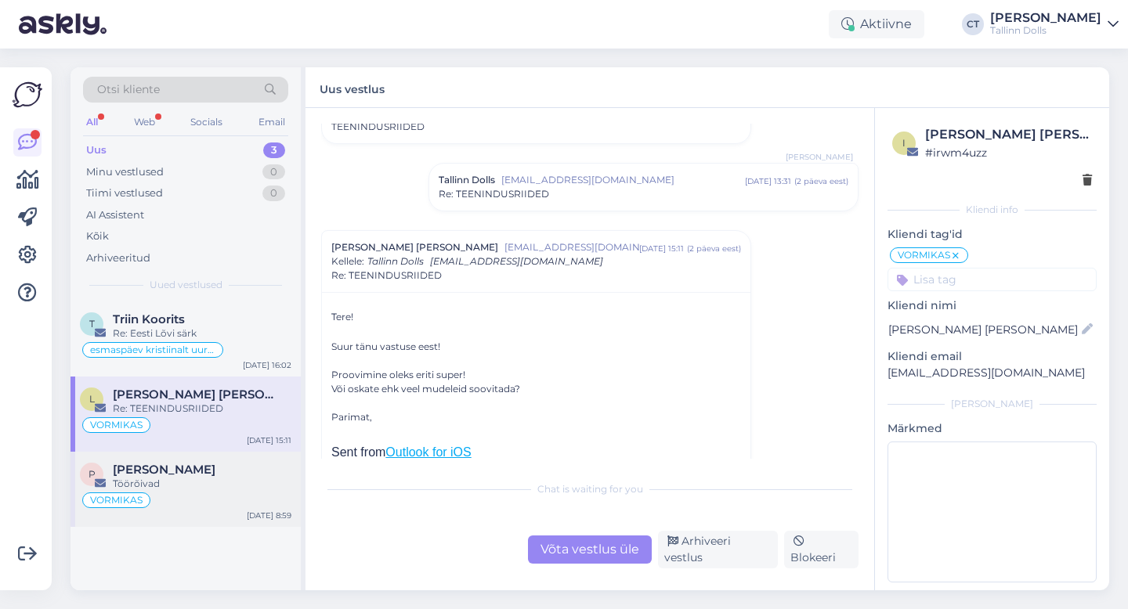
click at [212, 491] on div "VORMIKAS" at bounding box center [186, 500] width 212 height 19
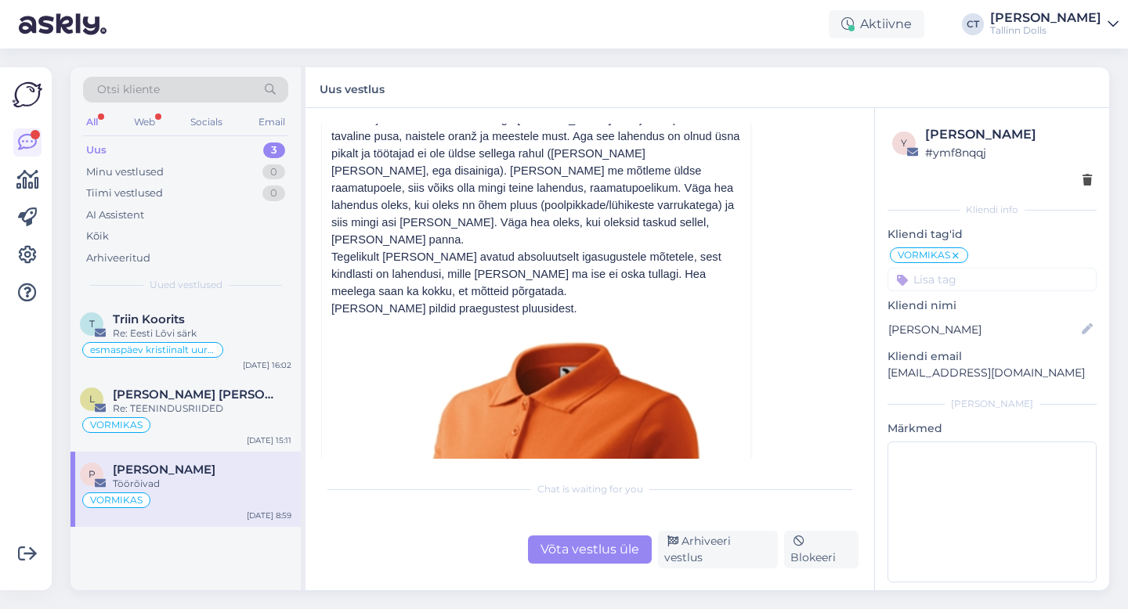
scroll to position [0, 0]
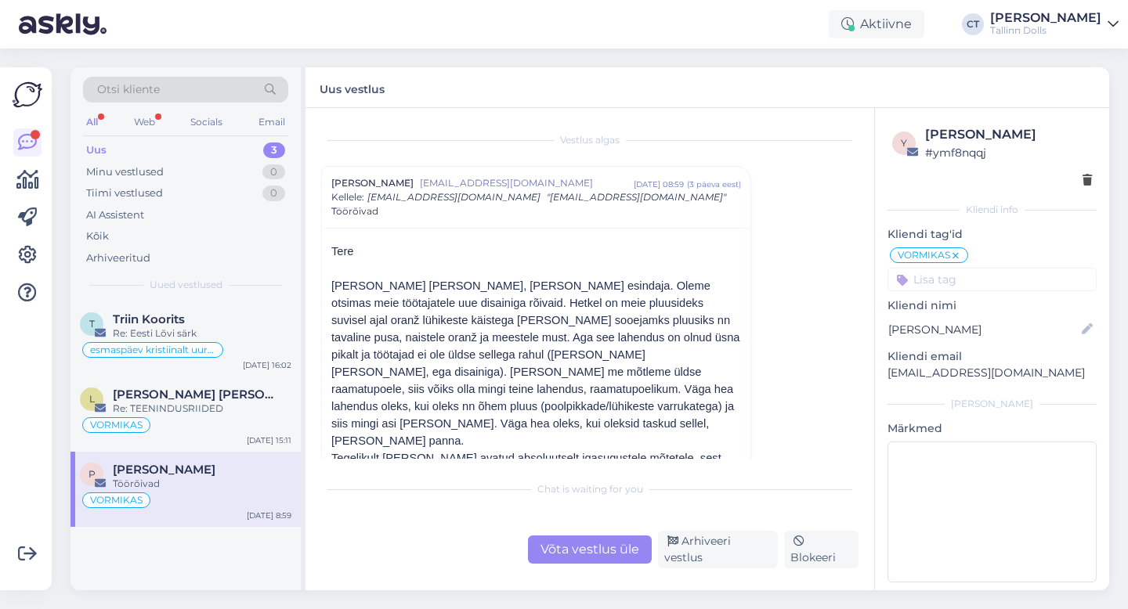
click at [145, 146] on div "Uus 3" at bounding box center [185, 150] width 205 height 22
click at [157, 136] on div "Otsi kliente All Web Socials Email Uus 3 Minu vestlused 0 Tiimi vestlused 0 AI …" at bounding box center [186, 184] width 230 height 234
click at [157, 141] on div "Uus 3" at bounding box center [185, 150] width 205 height 22
click at [165, 143] on div "Uus 3" at bounding box center [185, 150] width 205 height 22
click at [812, 204] on div "Vestlus algas Pille Tamme [EMAIL_ADDRESS][PERSON_NAME][DOMAIN_NAME] [DATE] 08:5…" at bounding box center [597, 291] width 552 height 335
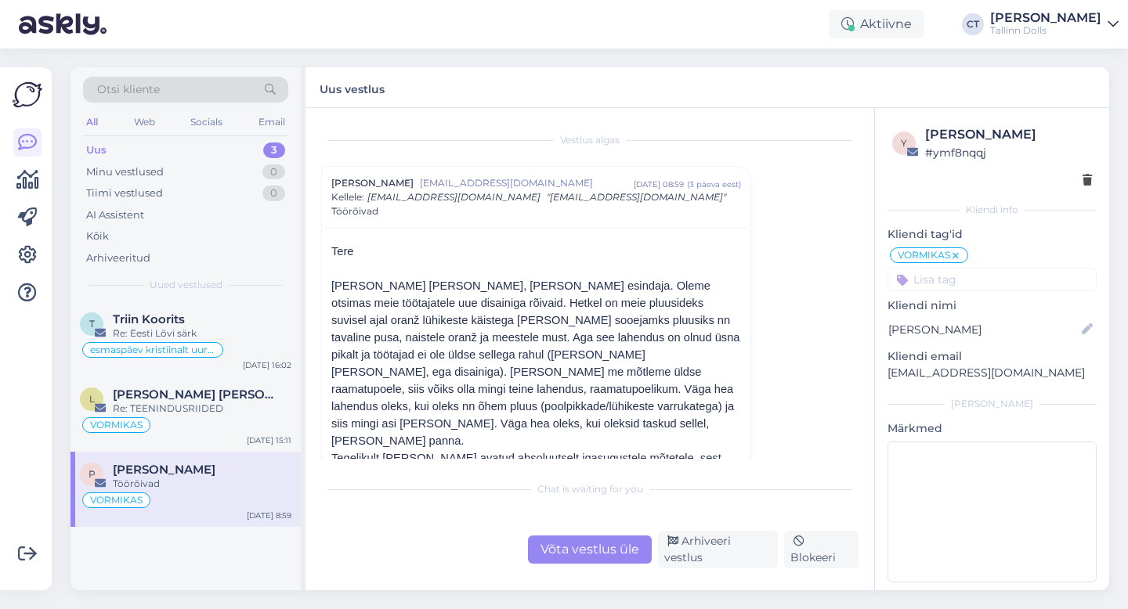
click at [219, 139] on div "Uus 3" at bounding box center [185, 150] width 205 height 22
click at [148, 146] on div "Uus 3" at bounding box center [185, 150] width 205 height 22
click at [201, 143] on div "Uus 3" at bounding box center [185, 150] width 205 height 22
click at [111, 159] on div "Uus 3" at bounding box center [185, 150] width 205 height 22
click at [150, 147] on div "Uus 3" at bounding box center [185, 150] width 205 height 22
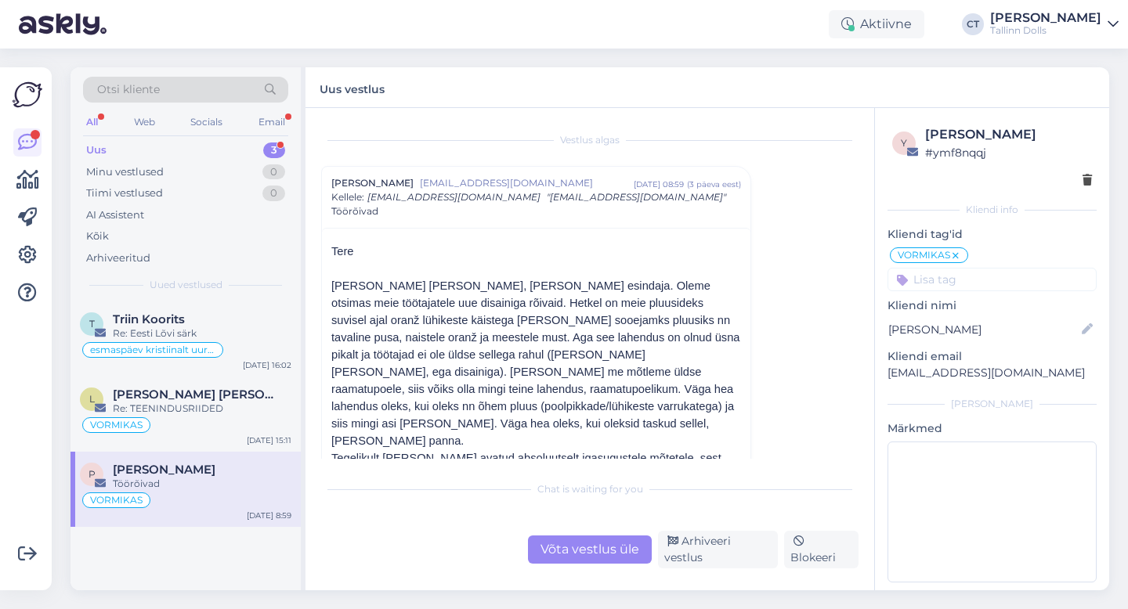
click at [115, 147] on div "Uus 3" at bounding box center [185, 150] width 205 height 22
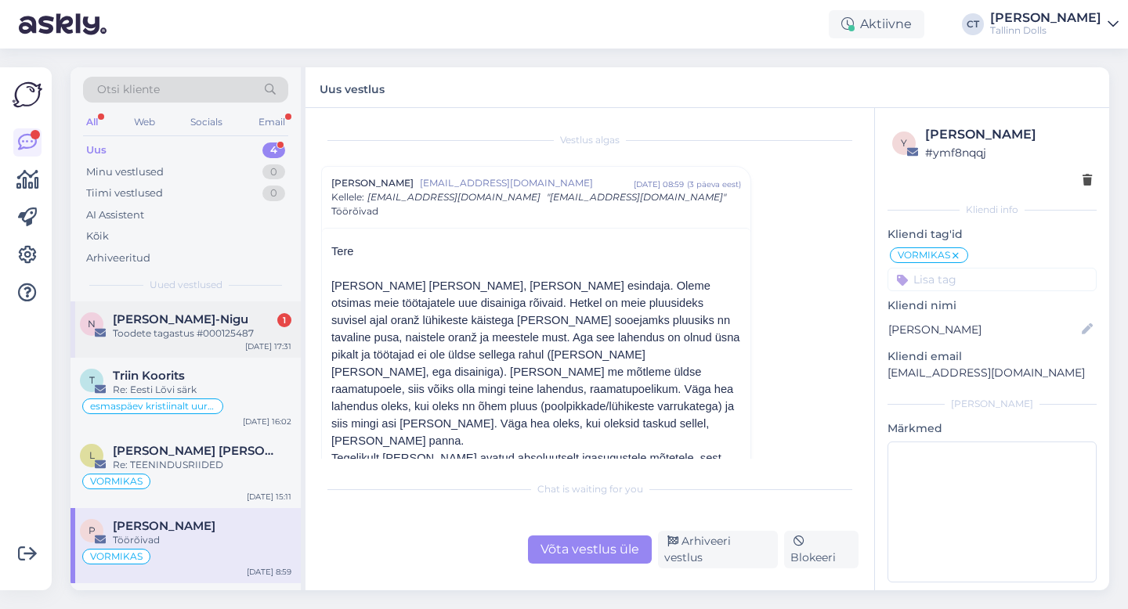
click at [172, 327] on div "Toodete tagastus #000125487" at bounding box center [202, 334] width 179 height 14
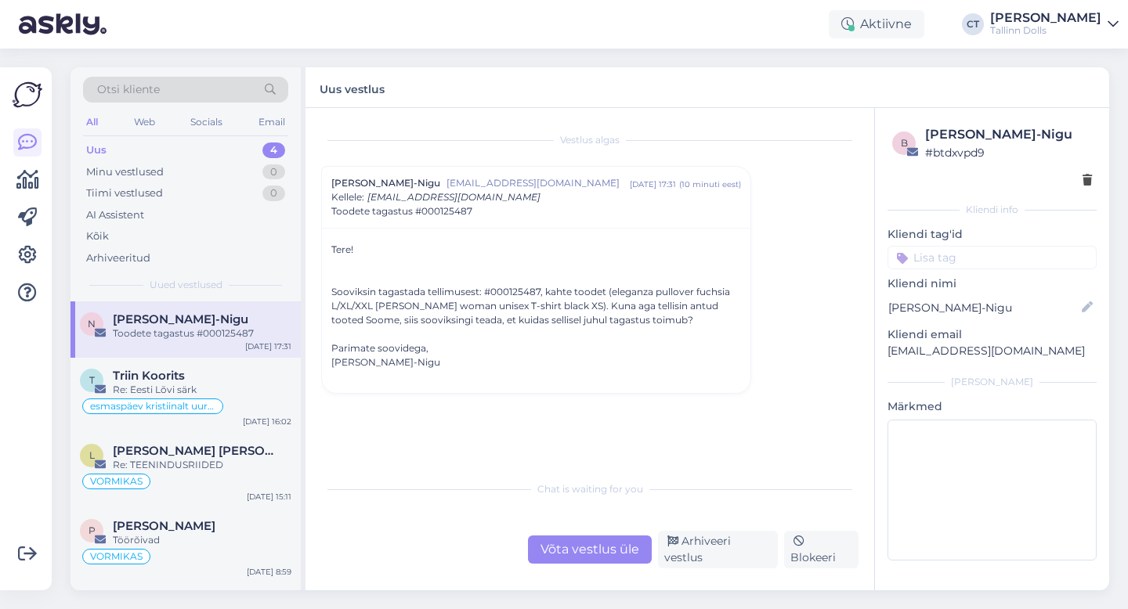
click at [584, 552] on div "Võta vestlus üle" at bounding box center [590, 550] width 124 height 28
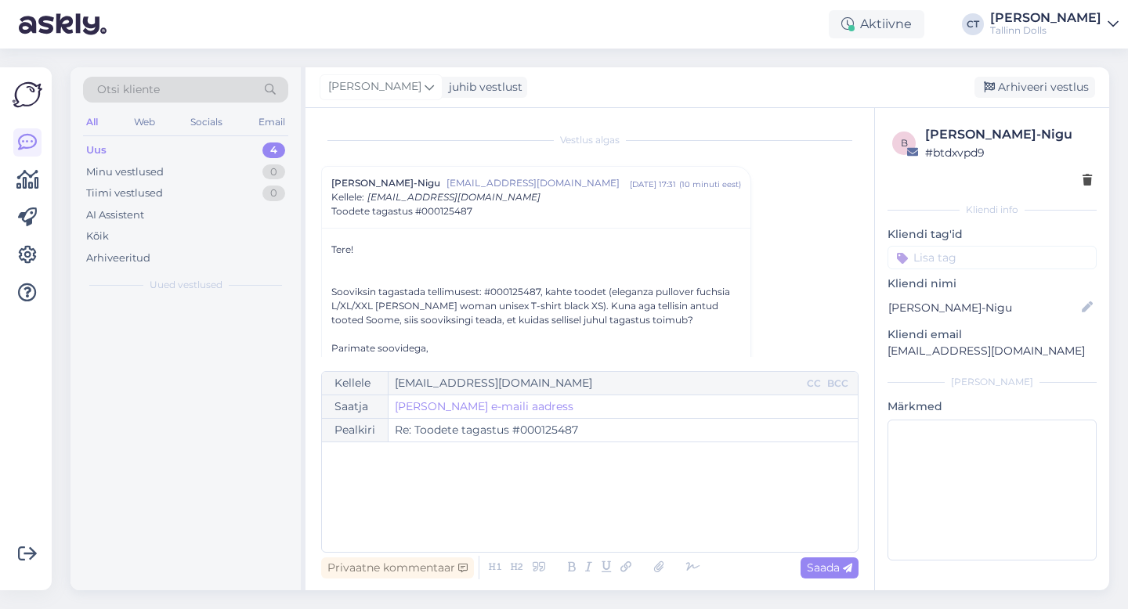
scroll to position [42, 0]
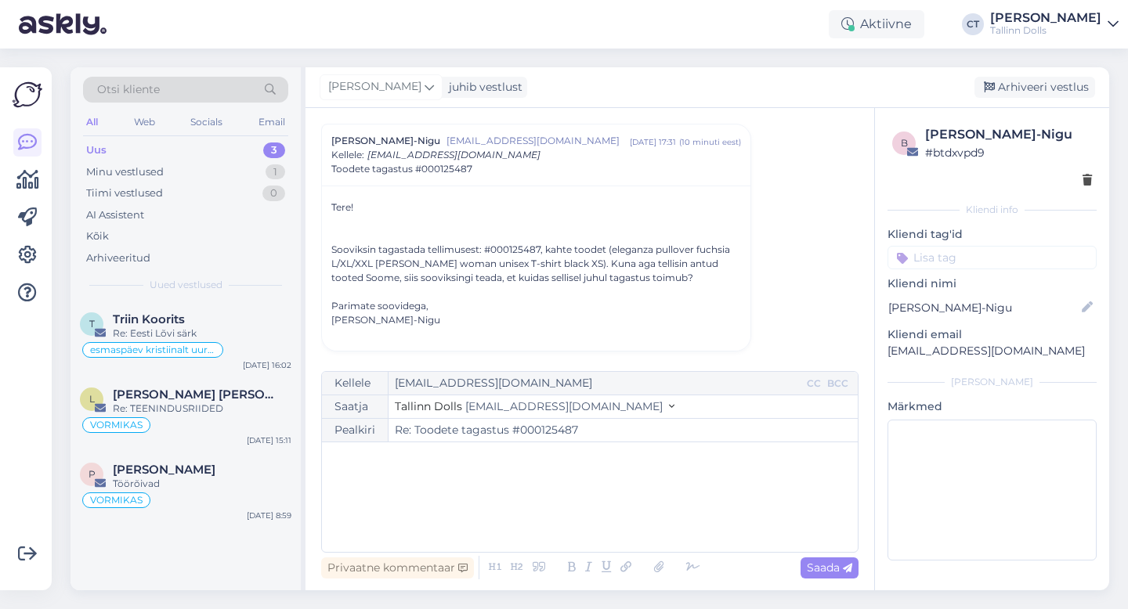
click at [584, 516] on div "﻿" at bounding box center [590, 497] width 520 height 94
click at [483, 493] on span "Kahjuks [PERSON_NAME] ole Soomest tagastuse kohta" at bounding box center [481, 491] width 303 height 14
click at [541, 494] on span "Kahjuks [PERSON_NAME] ole Soomest tagastuse kohta" at bounding box center [481, 491] width 303 height 14
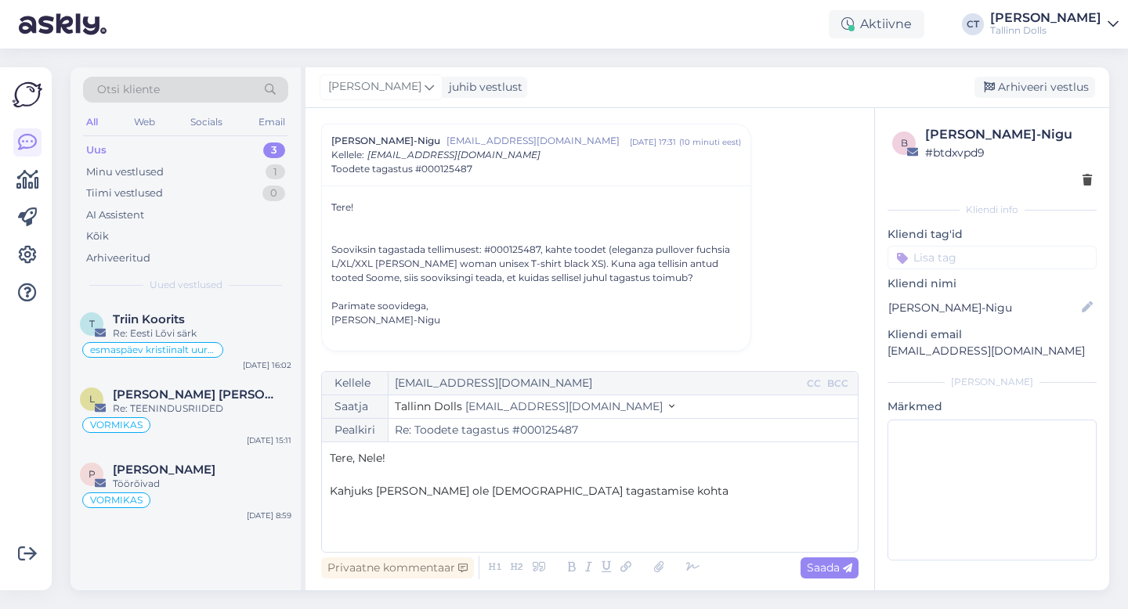
click at [623, 495] on p "Kahjuks [PERSON_NAME] ole [DEMOGRAPHIC_DATA] tagastamise kohta" at bounding box center [590, 491] width 520 height 16
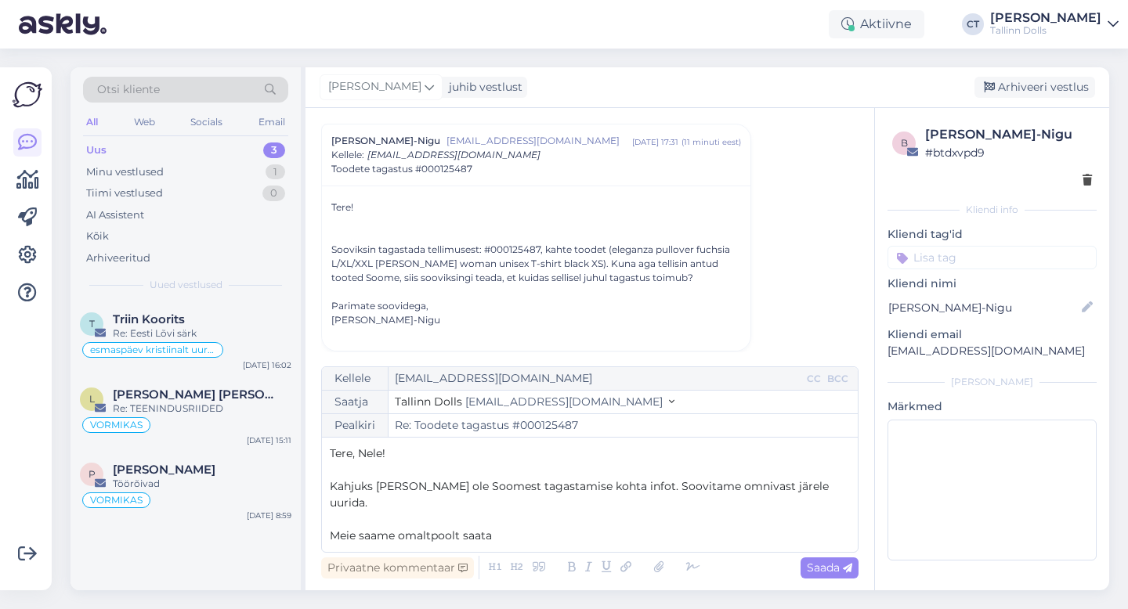
click at [429, 529] on span "Meie saame omaltpoolt saata" at bounding box center [411, 536] width 162 height 14
click at [514, 528] on p "Meie saame omalt poolt saata" at bounding box center [590, 536] width 520 height 16
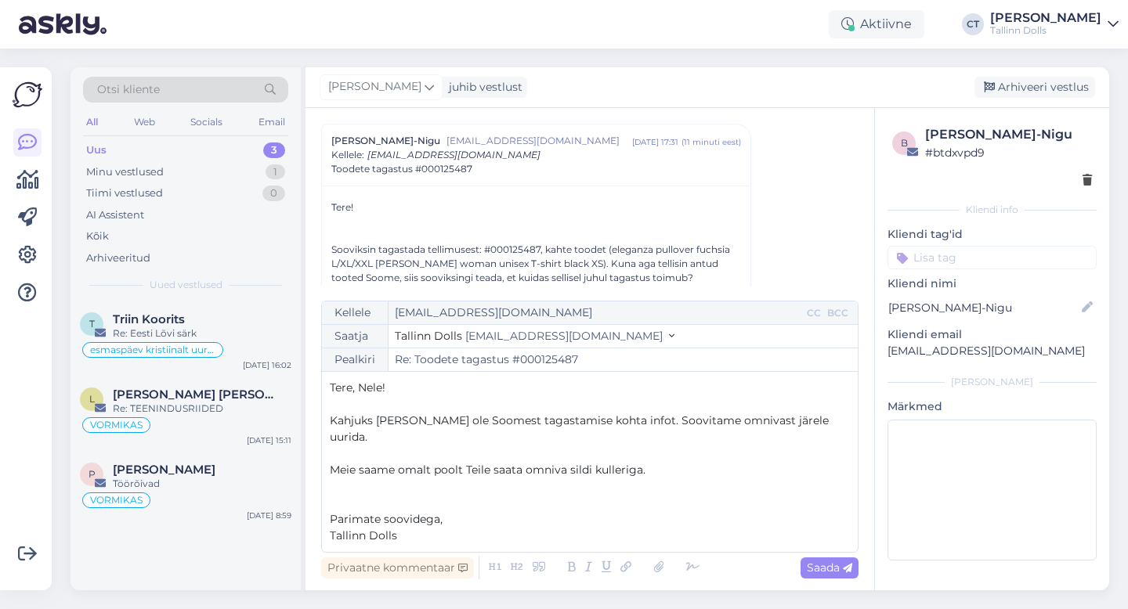
click at [651, 475] on p "Meie saame omalt poolt Teile saata omniva sildi kulleriga." at bounding box center [590, 470] width 520 height 16
click at [825, 571] on span "Saada" at bounding box center [829, 568] width 45 height 14
type input "Re: Re: Toodete tagastus #000125487"
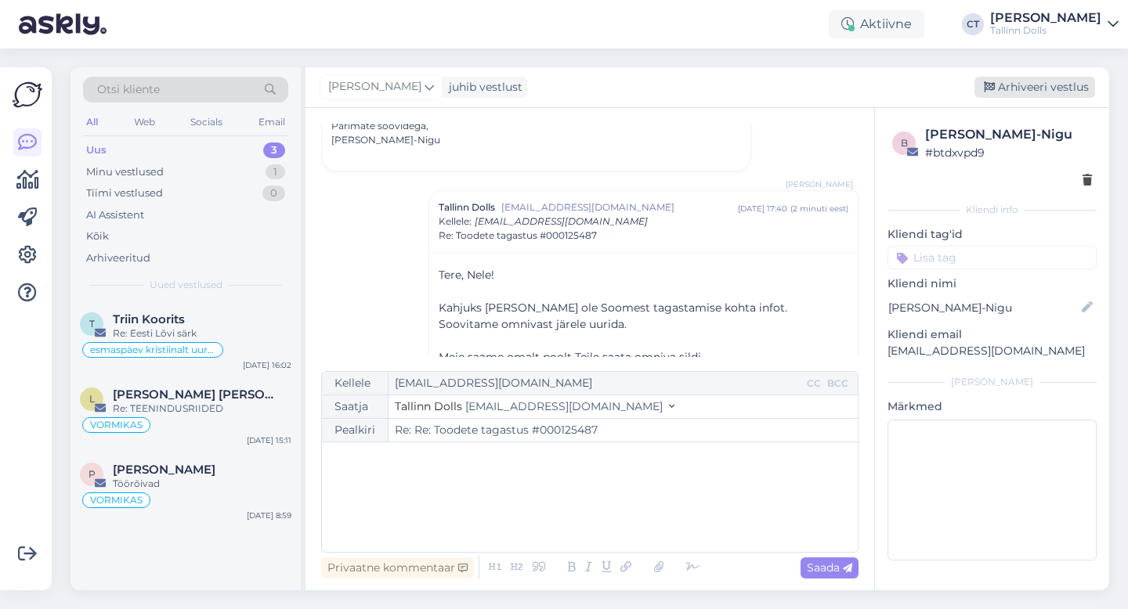
click at [1042, 90] on div "Arhiveeri vestlus" at bounding box center [1035, 87] width 121 height 21
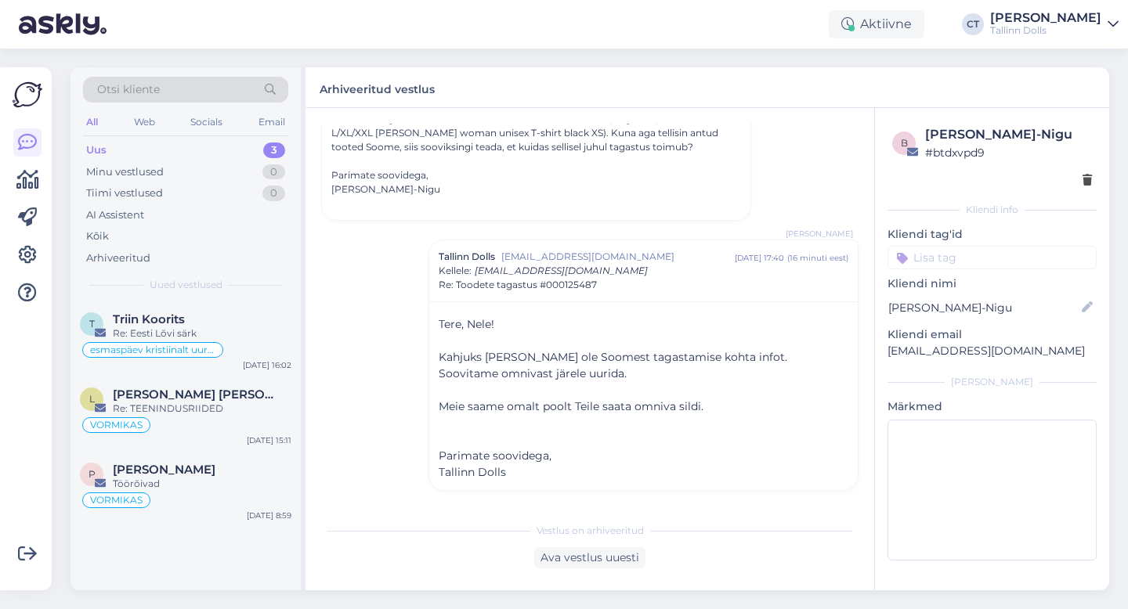
click at [193, 141] on div "Uus 3" at bounding box center [185, 150] width 205 height 22
click at [399, 341] on div "Vestlus algas [PERSON_NAME]-Nigu [EMAIL_ADDRESS][DOMAIN_NAME] [DATE] 17:31 ( 25…" at bounding box center [597, 312] width 552 height 377
click at [381, 306] on div "Vestlus algas [PERSON_NAME]-Nigu [EMAIL_ADDRESS][DOMAIN_NAME] [DATE] 17:31 ( 25…" at bounding box center [597, 312] width 552 height 377
click at [789, 161] on div "Vestlus algas [PERSON_NAME]-Nigu [EMAIL_ADDRESS][DOMAIN_NAME] [DATE] 17:31 ( 26…" at bounding box center [597, 312] width 552 height 377
